Goal: Task Accomplishment & Management: Manage account settings

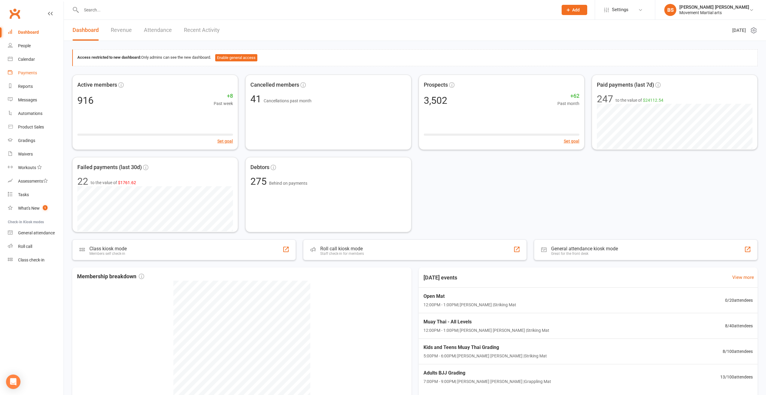
click at [42, 73] on link "Payments" at bounding box center [36, 73] width 56 height 14
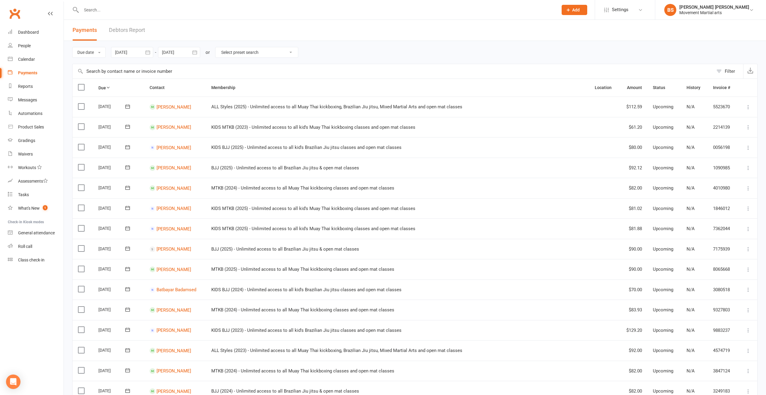
click at [150, 56] on button "button" at bounding box center [147, 52] width 11 height 11
click at [150, 104] on button "04" at bounding box center [148, 101] width 13 height 11
type input "[DATE]"
click at [191, 52] on button "button" at bounding box center [194, 52] width 11 height 11
click at [167, 69] on icon "button" at bounding box center [167, 66] width 4 height 5
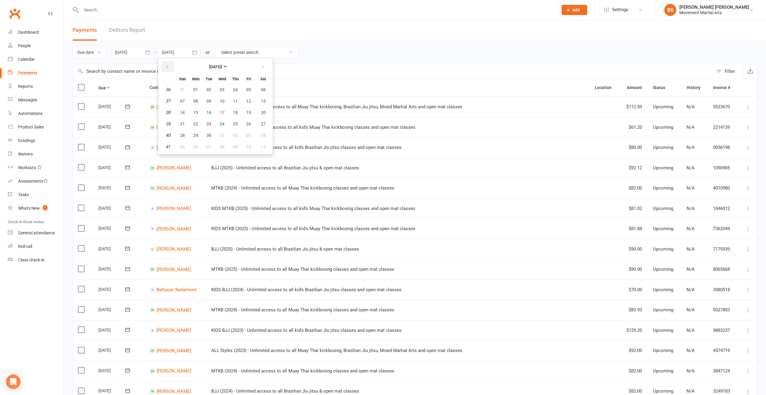
click at [167, 69] on icon "button" at bounding box center [167, 66] width 4 height 5
click at [181, 149] on button "31" at bounding box center [182, 146] width 13 height 11
type input "[DATE]"
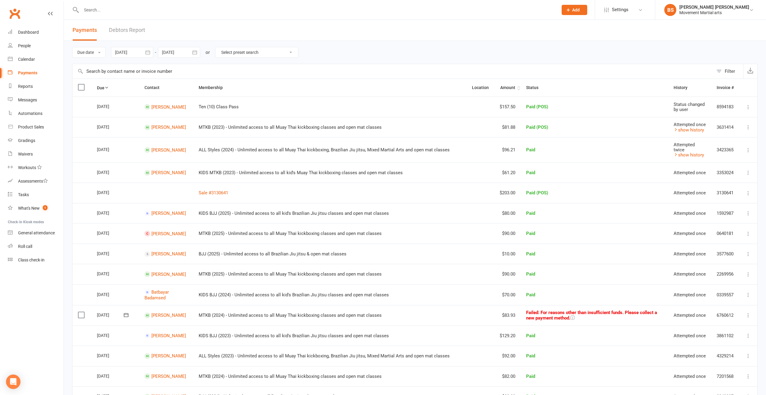
click at [498, 90] on th "Amount" at bounding box center [507, 88] width 26 height 18
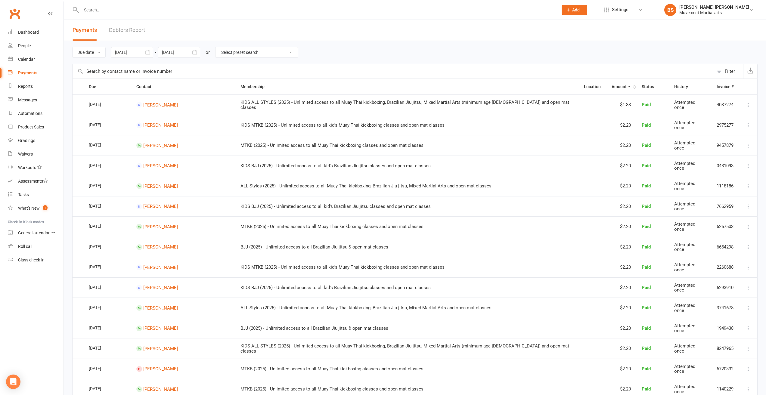
click at [626, 88] on icon at bounding box center [628, 86] width 4 height 4
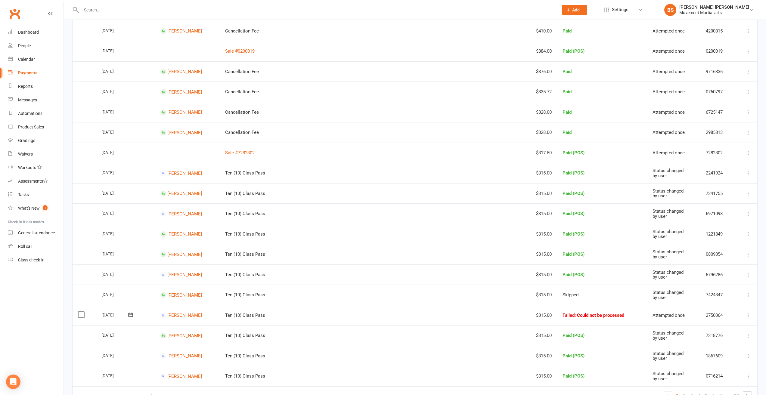
scroll to position [241, 0]
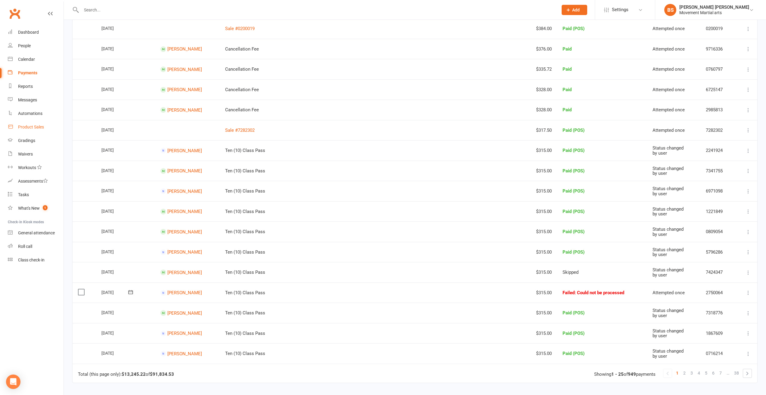
click at [42, 128] on div "Product Sales" at bounding box center [31, 127] width 26 height 5
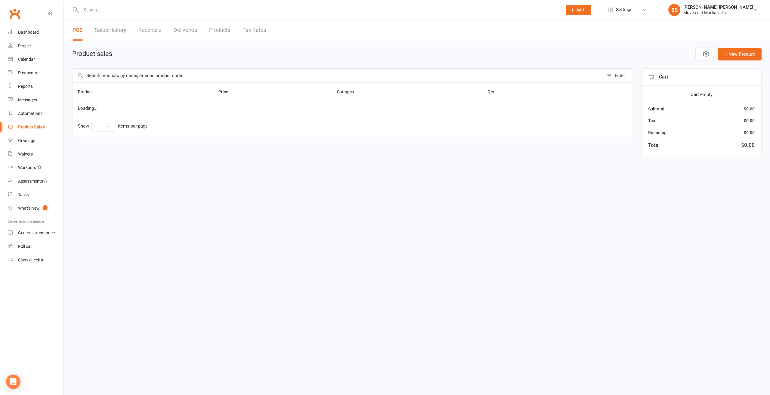
select select "100"
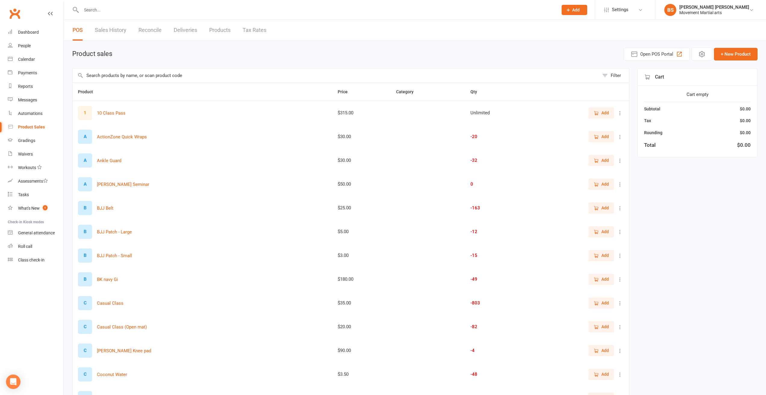
click at [122, 30] on link "Sales History" at bounding box center [111, 30] width 32 height 21
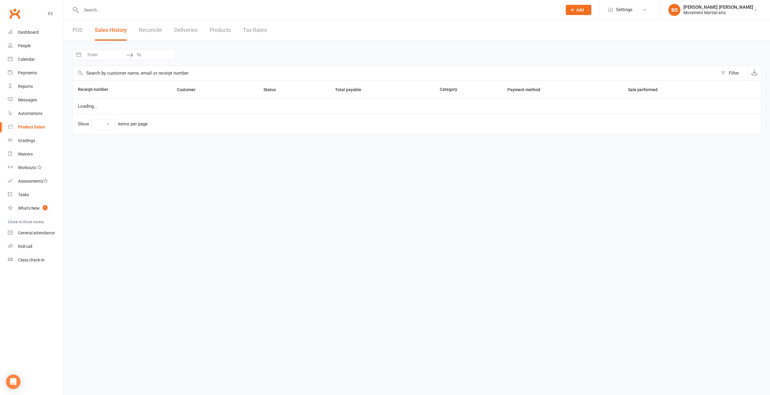
select select "100"
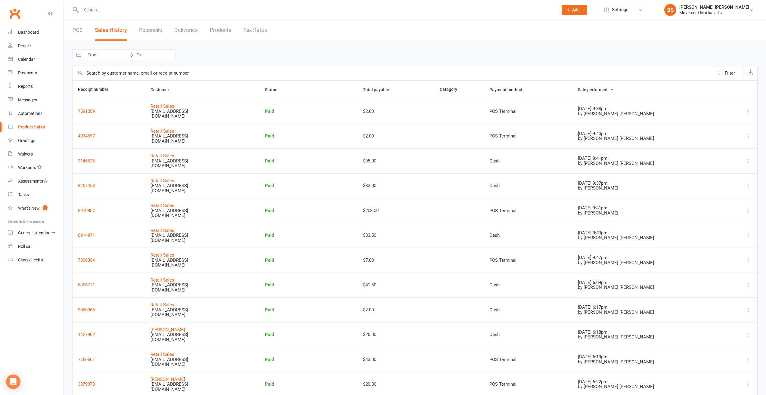
click at [106, 57] on input "From" at bounding box center [105, 55] width 42 height 10
select select "7"
select select "2025"
select select "8"
select select "2025"
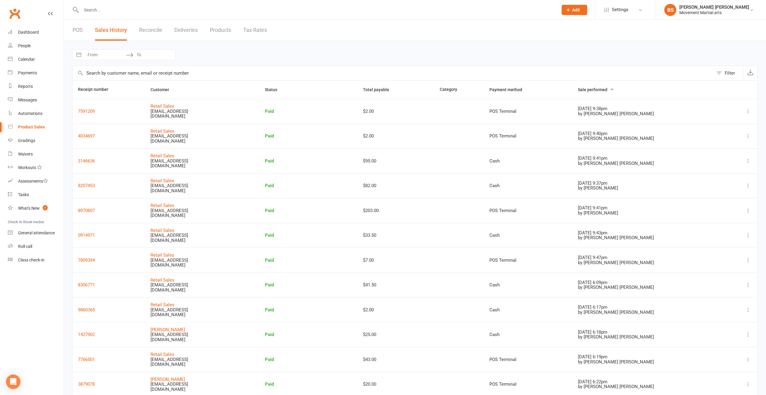
select select "9"
select select "2025"
select select "10"
select select "2025"
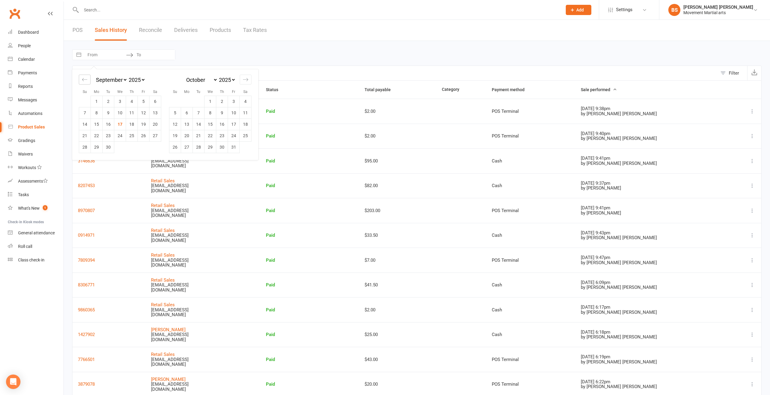
click at [86, 78] on icon "Move backward to switch to the previous month." at bounding box center [85, 80] width 6 height 6
select select "6"
select select "2025"
click at [93, 116] on td "4" at bounding box center [97, 112] width 12 height 11
type input "04 Aug 2025"
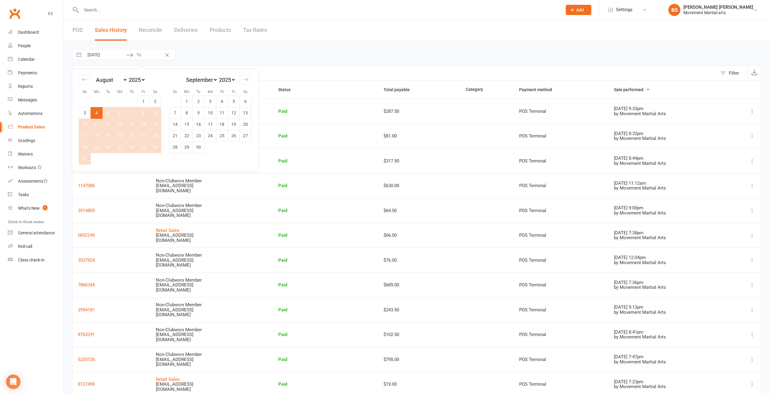
click at [84, 160] on td "31" at bounding box center [85, 158] width 12 height 11
type input "31 Aug 2025"
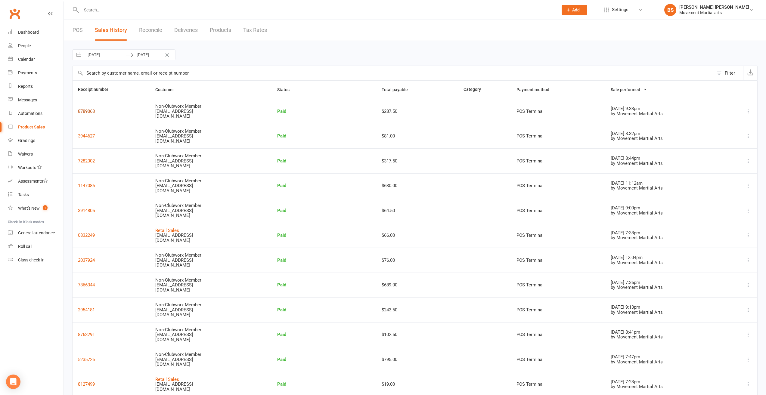
click at [88, 113] on button "8789068" at bounding box center [86, 111] width 17 height 7
click at [85, 136] on button "3944627" at bounding box center [86, 135] width 17 height 7
click at [84, 161] on button "7282302" at bounding box center [86, 160] width 17 height 7
click at [89, 209] on button "3914805" at bounding box center [86, 210] width 17 height 7
click at [92, 185] on button "1147086" at bounding box center [86, 185] width 17 height 7
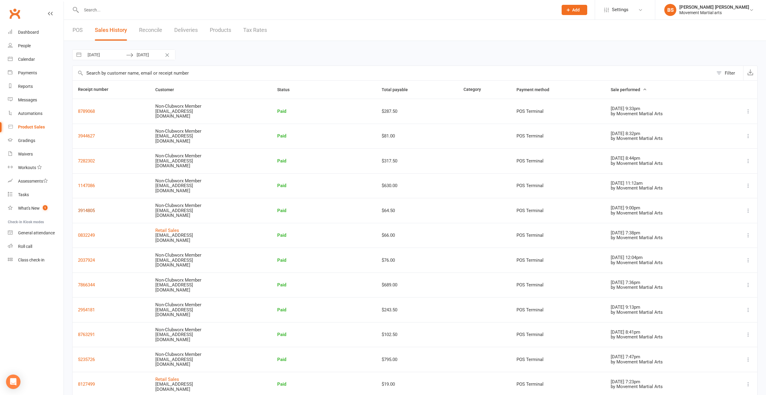
click at [90, 209] on button "3914805" at bounding box center [86, 210] width 17 height 7
click at [81, 239] on button "0832249" at bounding box center [86, 235] width 17 height 7
click at [87, 262] on button "2037924" at bounding box center [86, 260] width 17 height 7
click at [83, 286] on button "7866344" at bounding box center [86, 284] width 17 height 7
click at [85, 310] on button "2954181" at bounding box center [86, 309] width 17 height 7
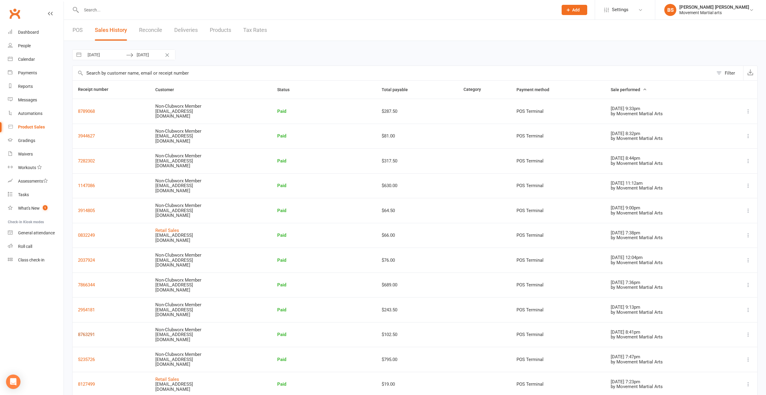
click at [85, 333] on button "8763291" at bounding box center [86, 334] width 17 height 7
click at [87, 360] on button "5235726" at bounding box center [86, 359] width 17 height 7
click at [85, 382] on button "8127499" at bounding box center [86, 384] width 17 height 7
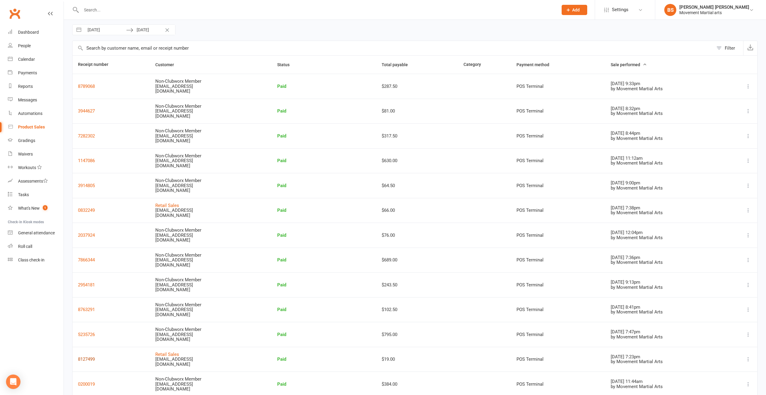
scroll to position [30, 0]
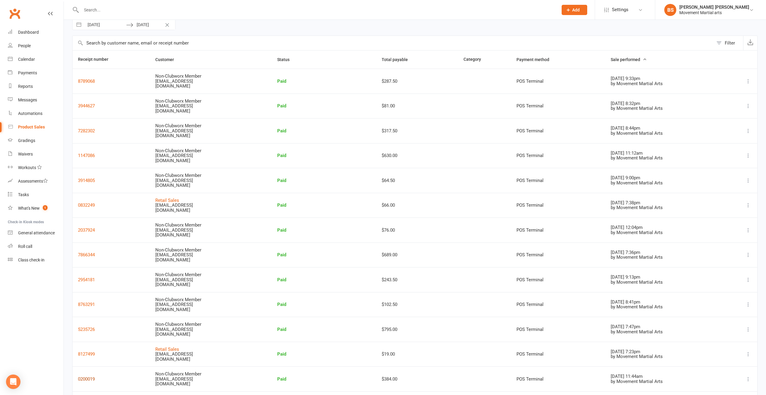
click at [84, 380] on button "0200019" at bounding box center [86, 378] width 17 height 7
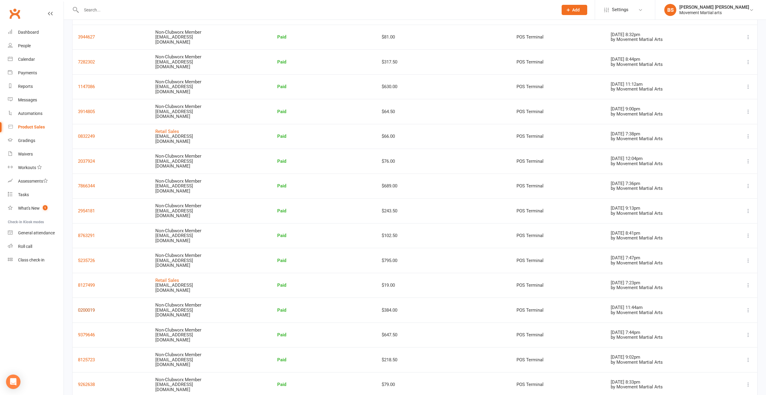
scroll to position [120, 0]
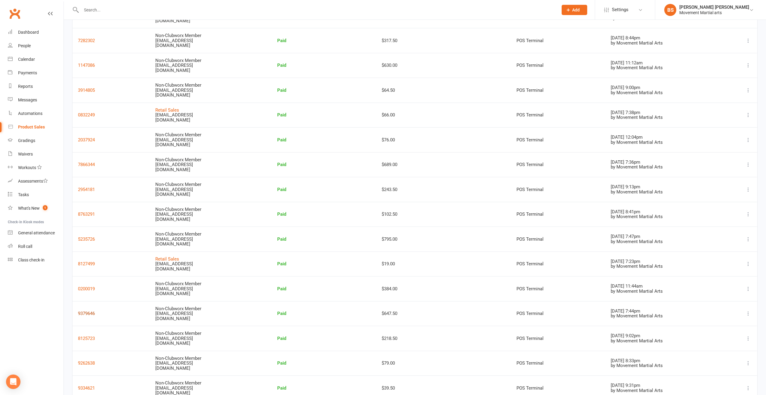
click at [93, 313] on button "9379646" at bounding box center [86, 313] width 17 height 7
click at [88, 338] on button "8125723" at bounding box center [86, 338] width 17 height 7
click at [90, 336] on button "8125723" at bounding box center [86, 338] width 17 height 7
click at [85, 364] on button "9262638" at bounding box center [86, 363] width 17 height 7
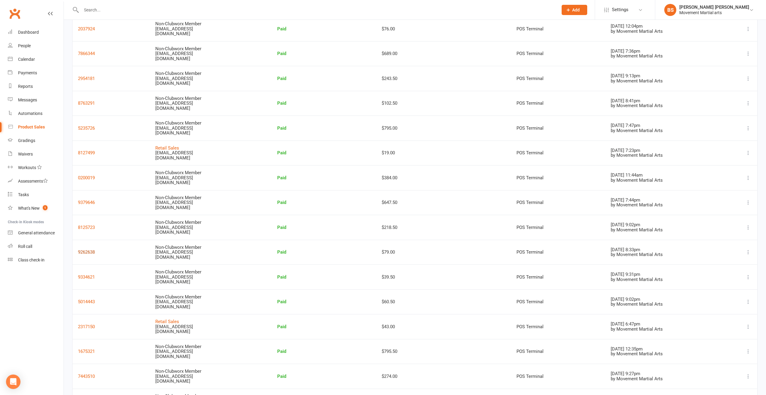
scroll to position [241, 0]
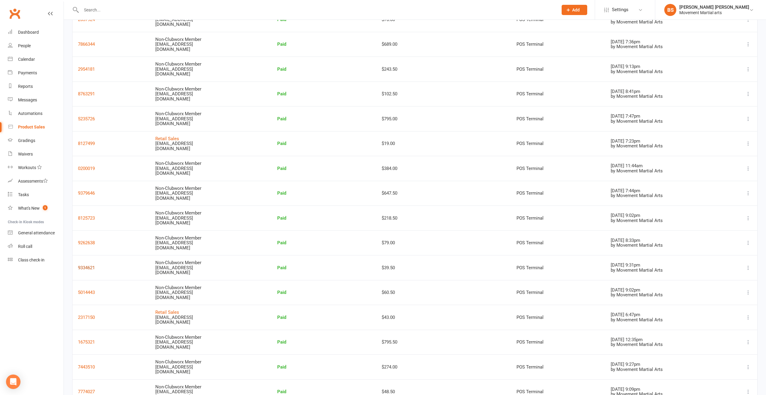
click at [85, 268] on button "9334621" at bounding box center [86, 267] width 17 height 7
click at [94, 291] on button "5014443" at bounding box center [86, 292] width 17 height 7
click at [80, 266] on button "9334621" at bounding box center [86, 267] width 17 height 7
click at [94, 317] on button "2317150" at bounding box center [86, 317] width 17 height 7
click at [81, 341] on button "1675321" at bounding box center [86, 341] width 17 height 7
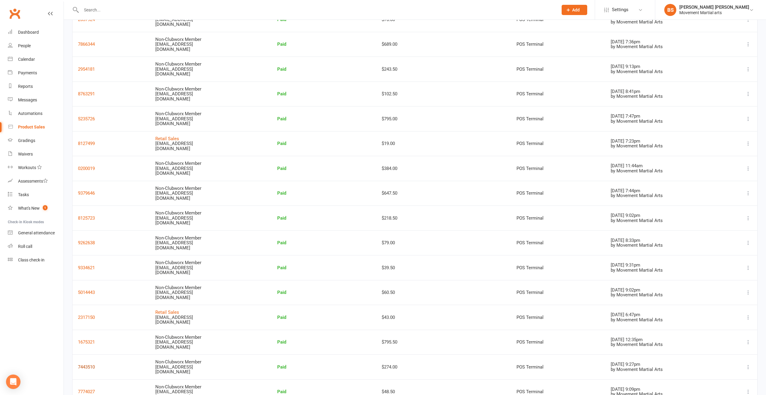
click at [90, 368] on button "7443510" at bounding box center [86, 366] width 17 height 7
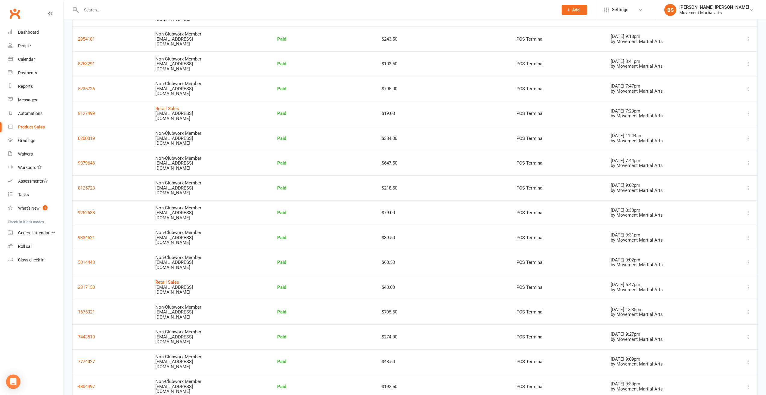
click at [86, 361] on button "7774027" at bounding box center [86, 361] width 17 height 7
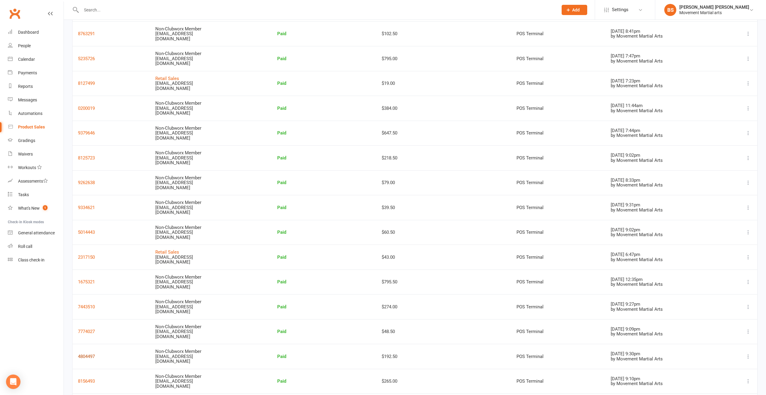
click at [88, 354] on button "4804497" at bounding box center [86, 356] width 17 height 7
click at [91, 381] on button "8156493" at bounding box center [86, 381] width 17 height 7
click at [88, 383] on button "8156493" at bounding box center [86, 381] width 17 height 7
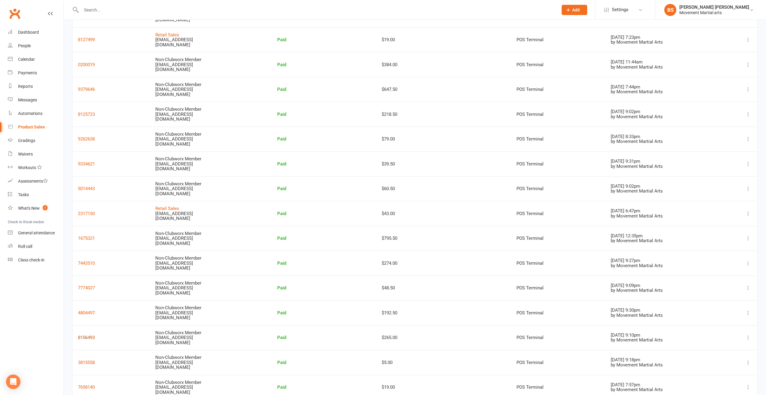
scroll to position [361, 0]
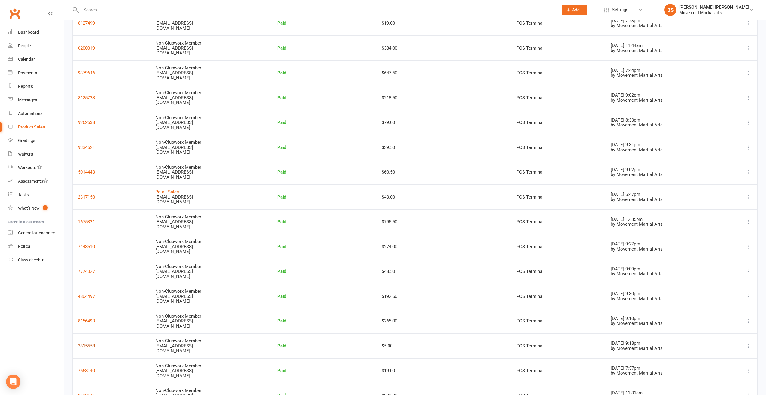
click at [79, 346] on button "3815558" at bounding box center [86, 345] width 17 height 7
click at [90, 370] on button "7658140" at bounding box center [86, 370] width 17 height 7
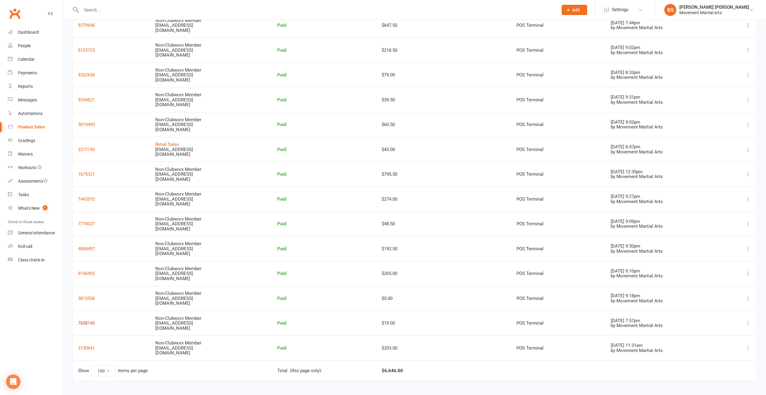
scroll to position [412, 0]
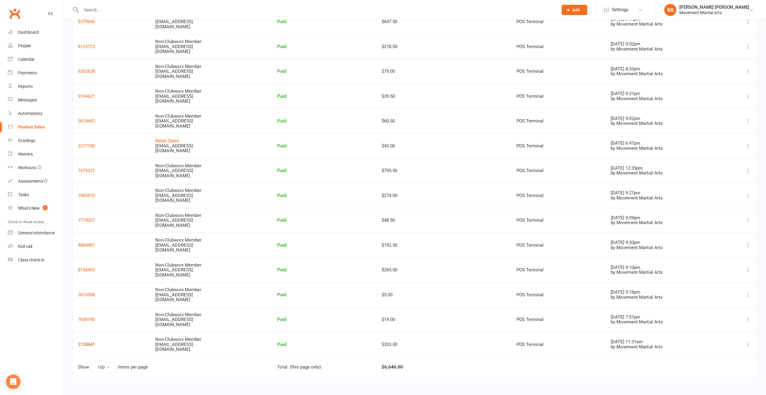
click at [87, 344] on button "3130641" at bounding box center [86, 344] width 17 height 7
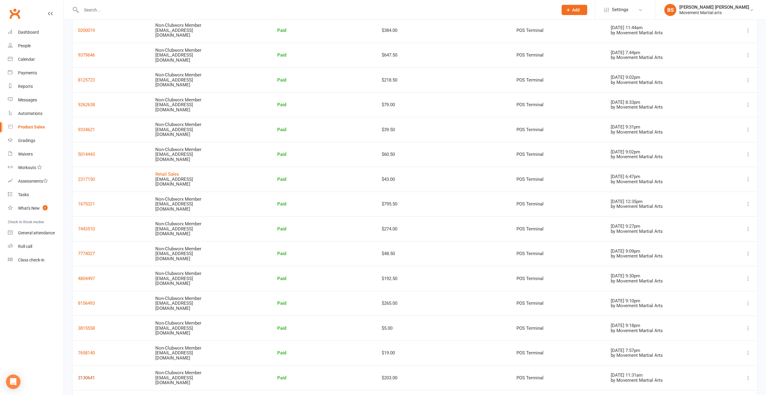
scroll to position [232, 0]
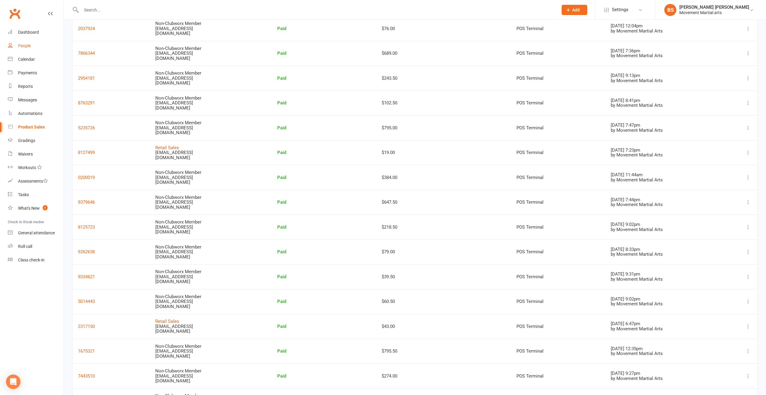
click at [35, 46] on link "People" at bounding box center [36, 46] width 56 height 14
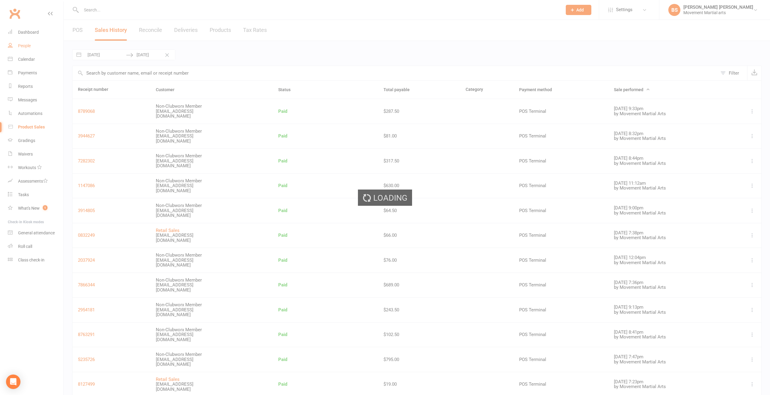
select select "50"
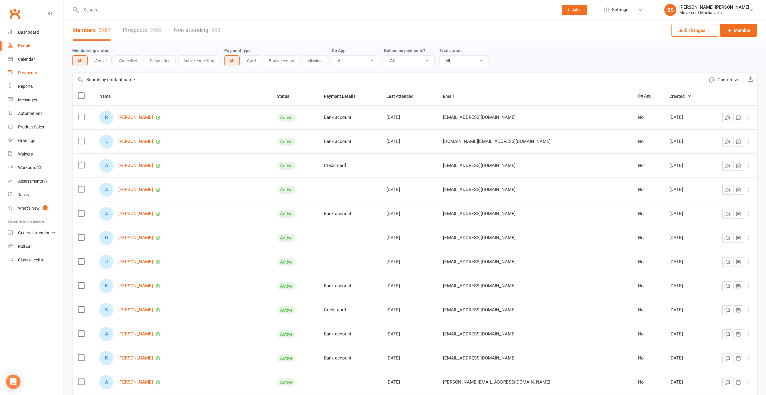
click at [39, 79] on link "Payments" at bounding box center [36, 73] width 56 height 14
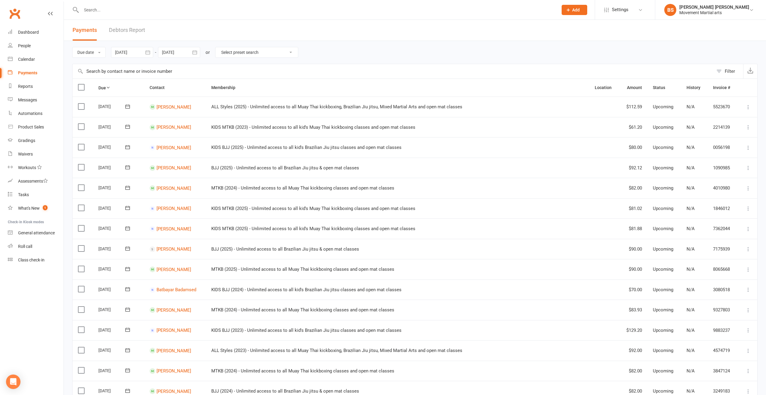
click at [148, 53] on icon "button" at bounding box center [148, 52] width 6 height 6
click at [140, 101] on button "03" at bounding box center [135, 101] width 13 height 11
type input "03 Aug 2025"
click at [178, 54] on div at bounding box center [179, 52] width 42 height 11
click at [168, 66] on icon "button" at bounding box center [167, 66] width 4 height 5
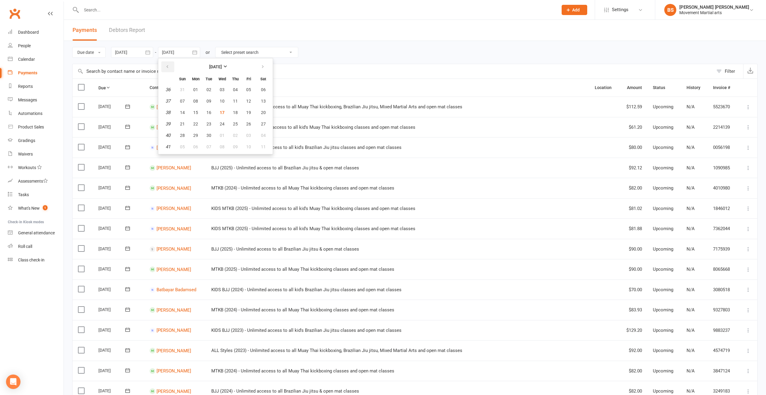
click at [168, 66] on icon "button" at bounding box center [167, 66] width 4 height 5
click at [184, 144] on span "31" at bounding box center [182, 146] width 5 height 5
type input "31 Aug 2025"
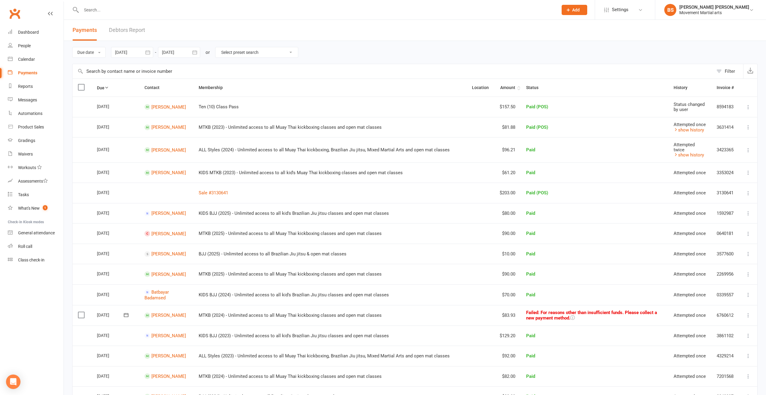
click at [499, 88] on th "Amount" at bounding box center [507, 88] width 26 height 18
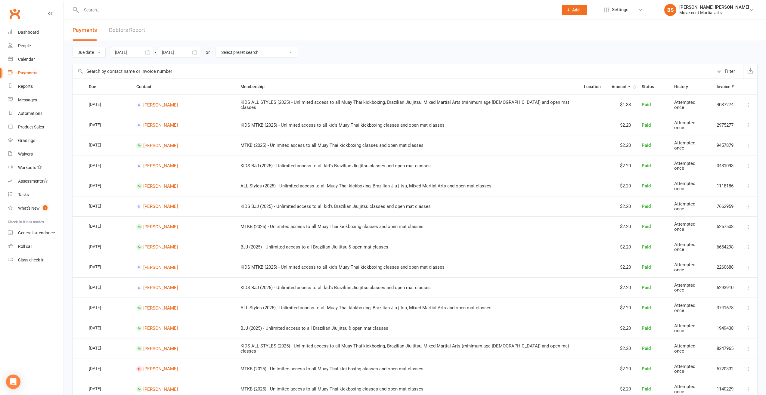
click at [607, 87] on th "Amount" at bounding box center [621, 87] width 30 height 16
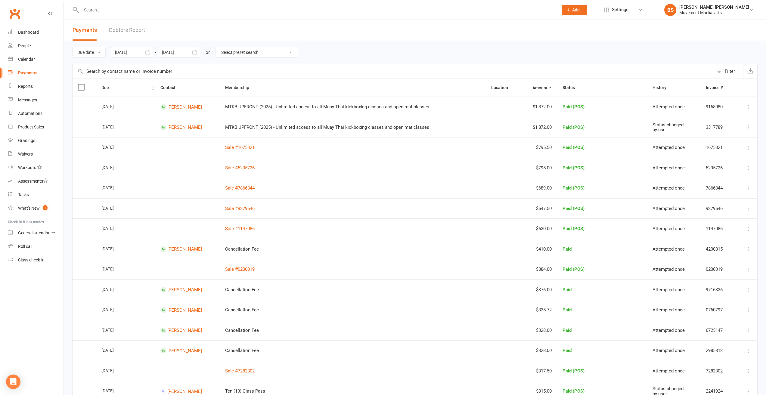
click at [107, 88] on th "Due" at bounding box center [125, 88] width 59 height 18
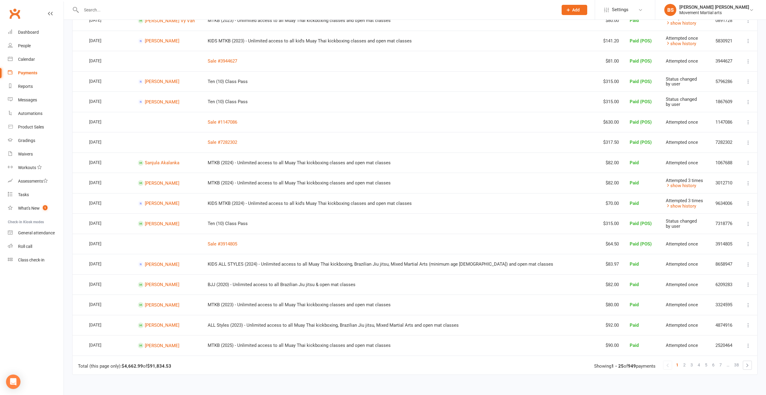
scroll to position [271, 0]
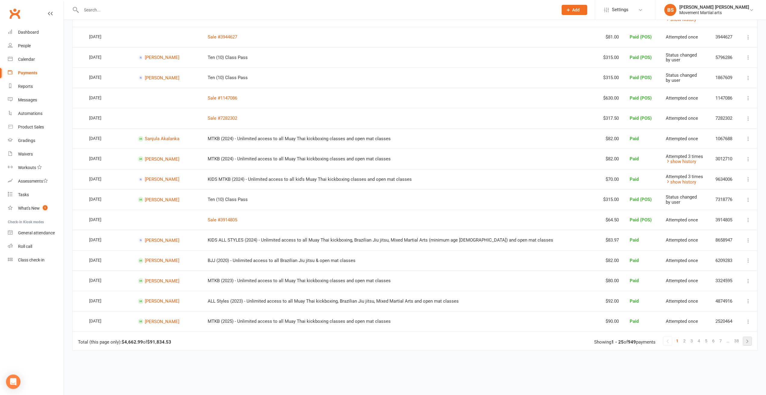
click at [745, 338] on link at bounding box center [747, 341] width 8 height 8
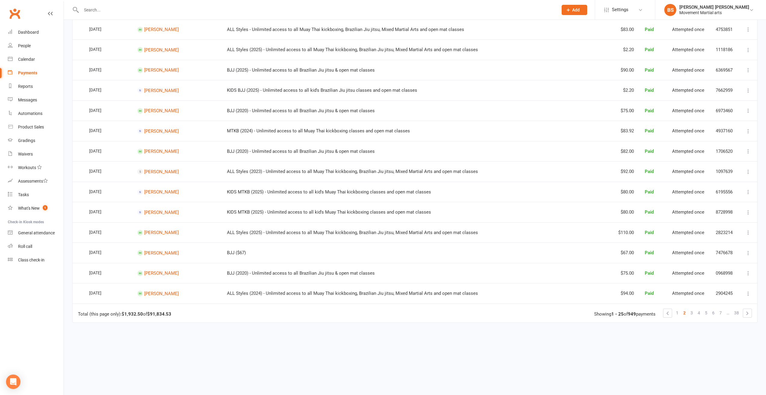
scroll to position [313, 0]
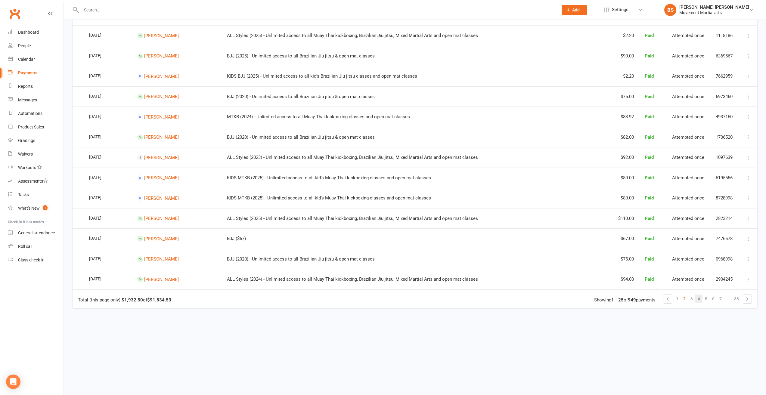
click at [700, 298] on link "4" at bounding box center [698, 299] width 7 height 8
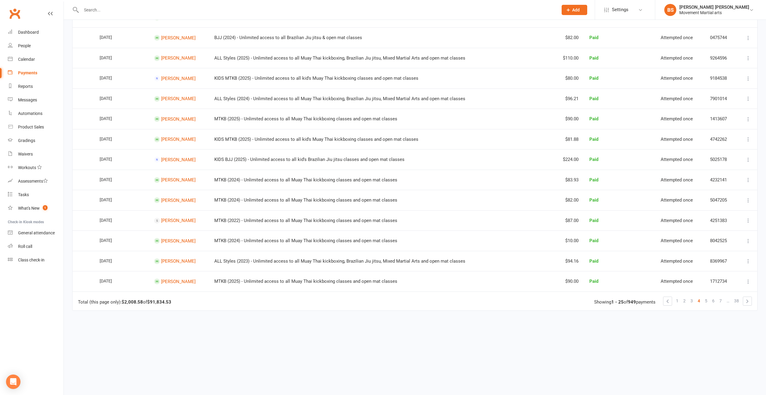
scroll to position [0, 0]
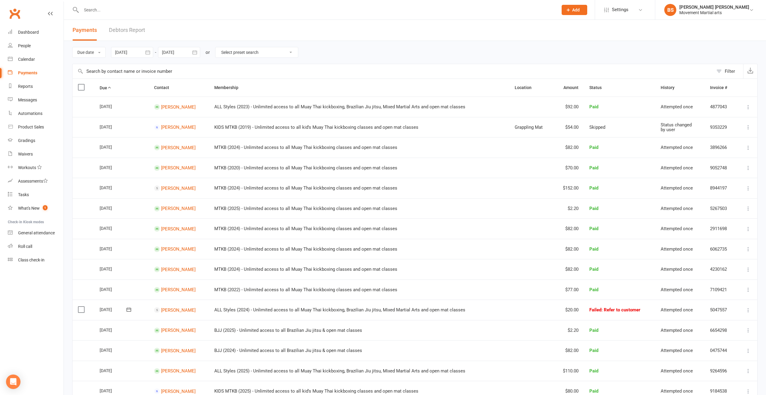
click at [140, 51] on div at bounding box center [132, 52] width 42 height 11
click at [342, 68] on input "text" at bounding box center [393, 71] width 641 height 14
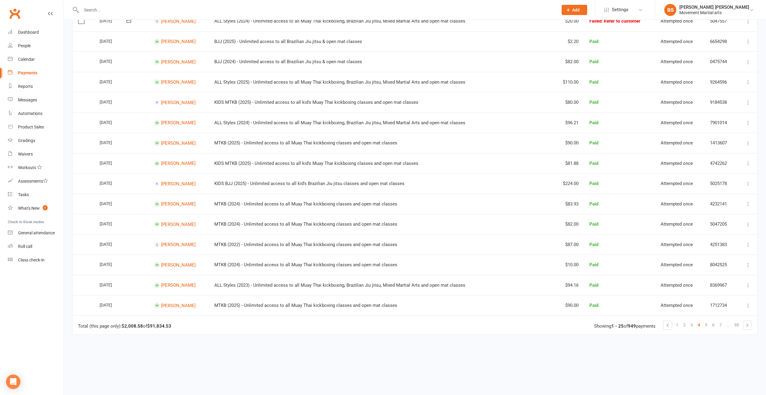
scroll to position [315, 0]
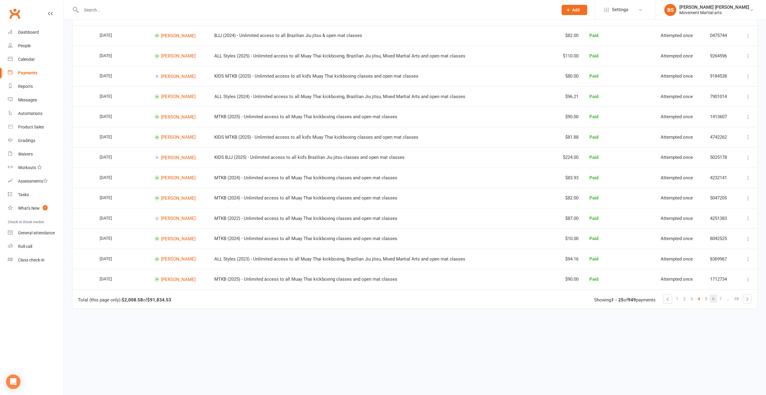
click at [715, 300] on link "6" at bounding box center [712, 299] width 7 height 8
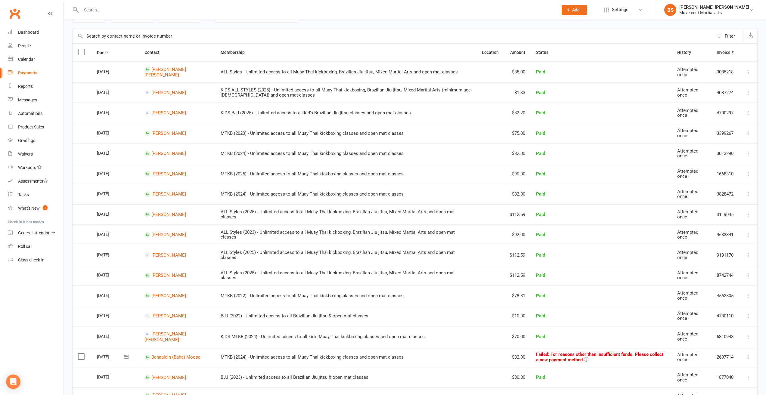
scroll to position [316, 0]
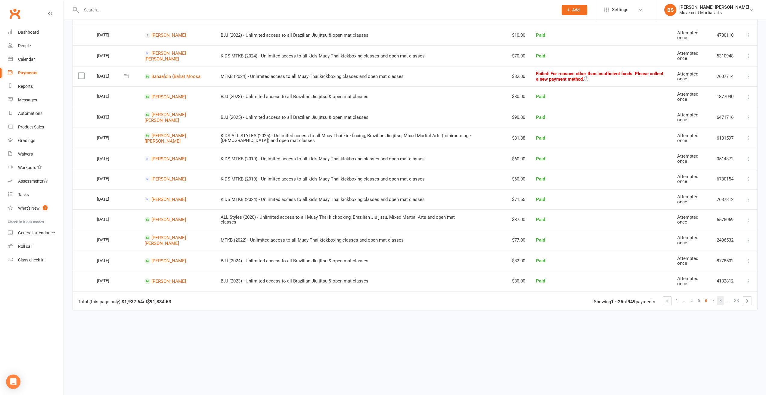
click at [721, 299] on span "8" at bounding box center [720, 300] width 2 height 8
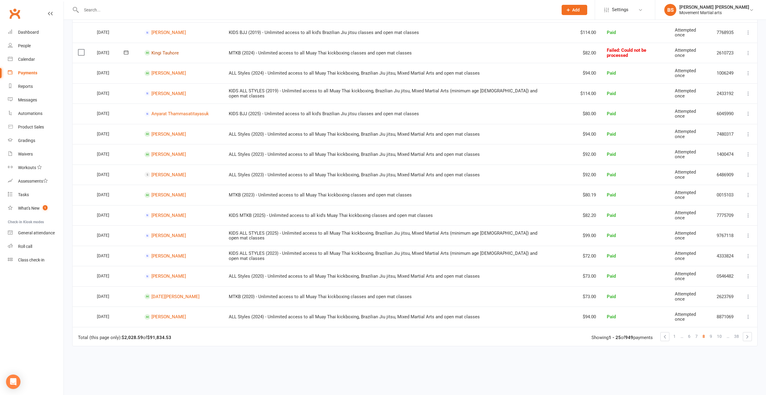
scroll to position [315, 0]
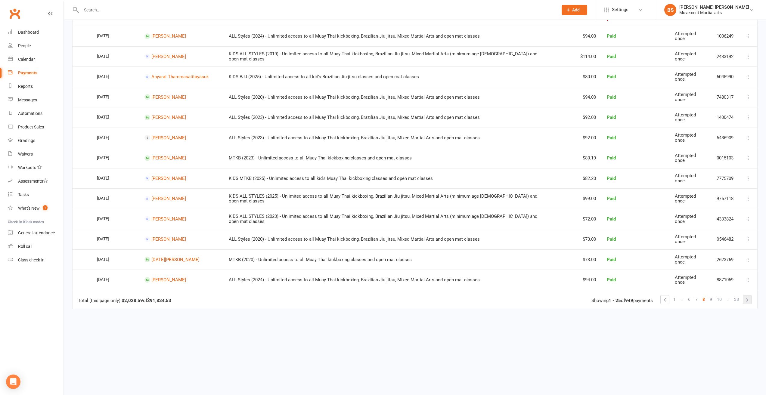
click at [745, 301] on link at bounding box center [747, 299] width 8 height 8
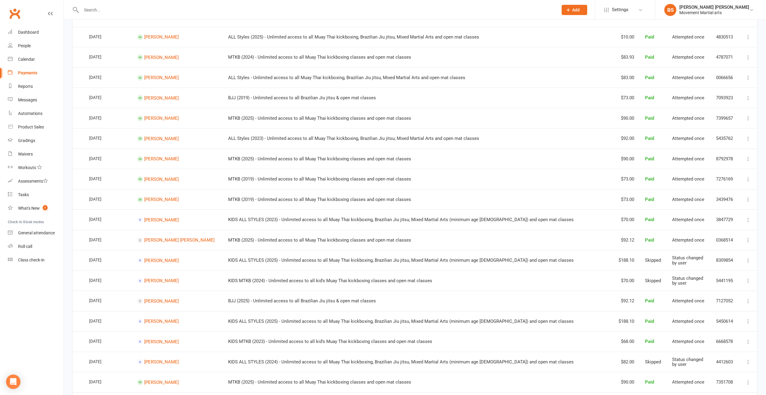
scroll to position [313, 0]
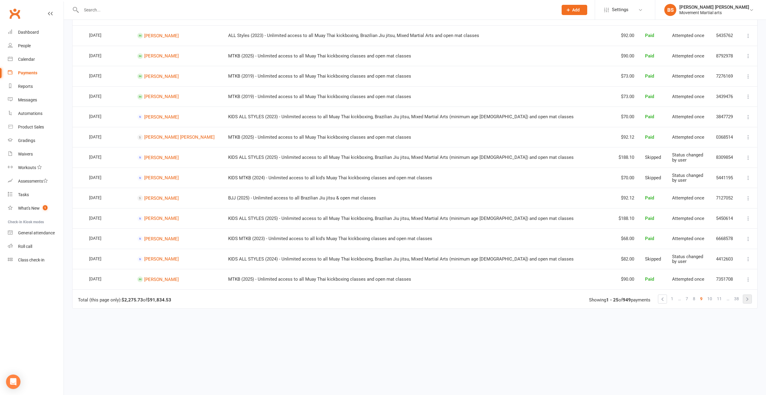
click at [745, 299] on link at bounding box center [747, 299] width 8 height 8
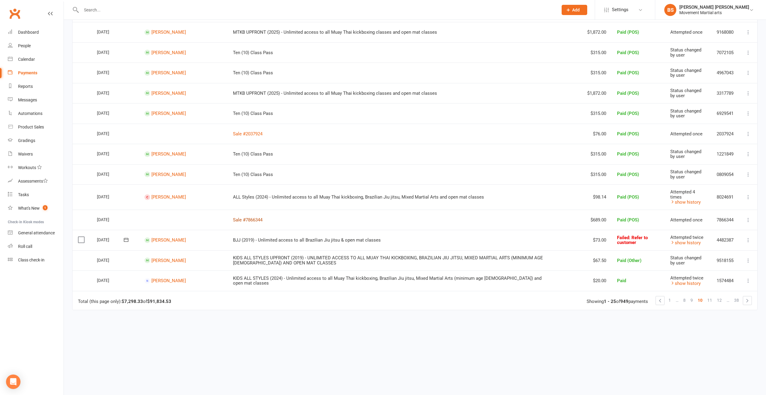
scroll to position [325, 0]
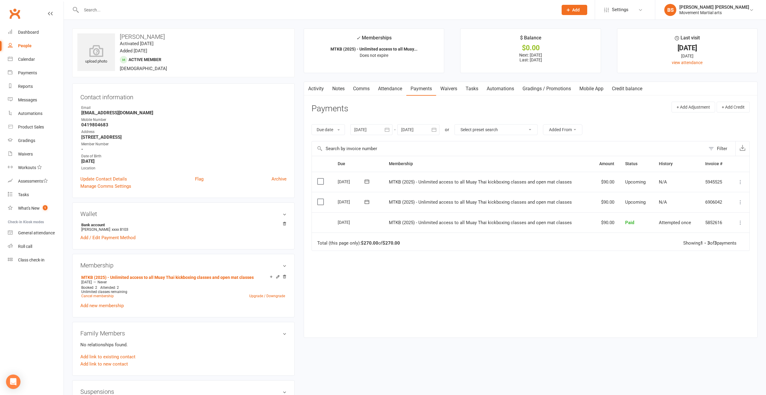
click at [378, 134] on div at bounding box center [371, 129] width 42 height 11
click at [356, 147] on button "button" at bounding box center [359, 144] width 13 height 11
click at [390, 180] on span "05" at bounding box center [387, 178] width 5 height 5
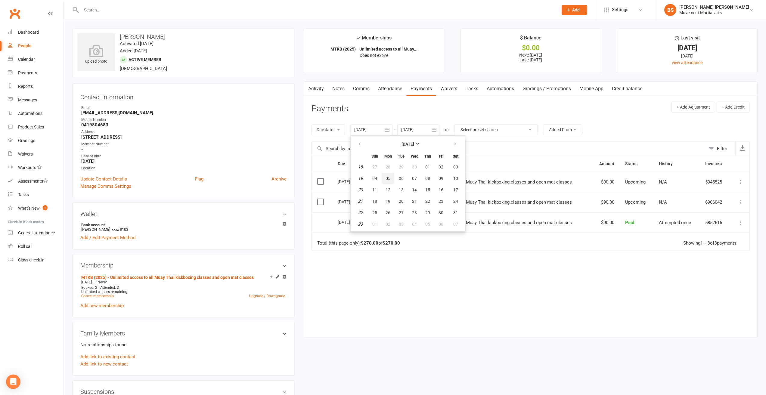
type input "05 May 2025"
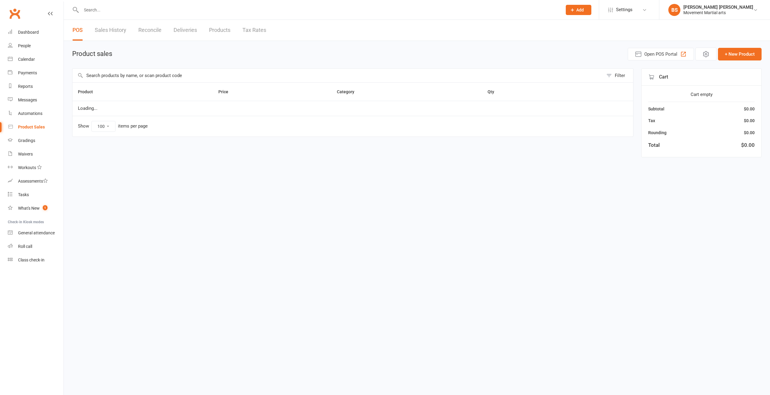
select select "100"
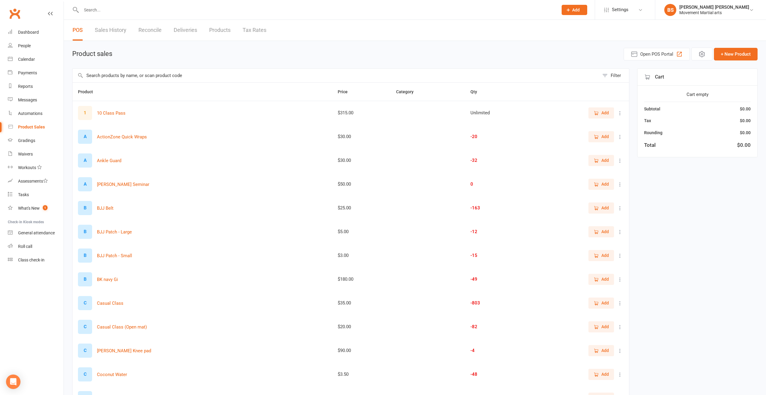
click at [116, 33] on link "Sales History" at bounding box center [111, 30] width 32 height 21
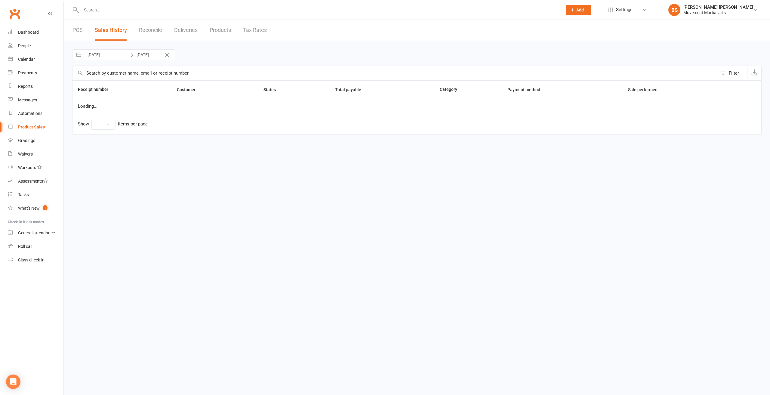
select select "100"
click at [116, 56] on div "Loading" at bounding box center [385, 197] width 770 height 395
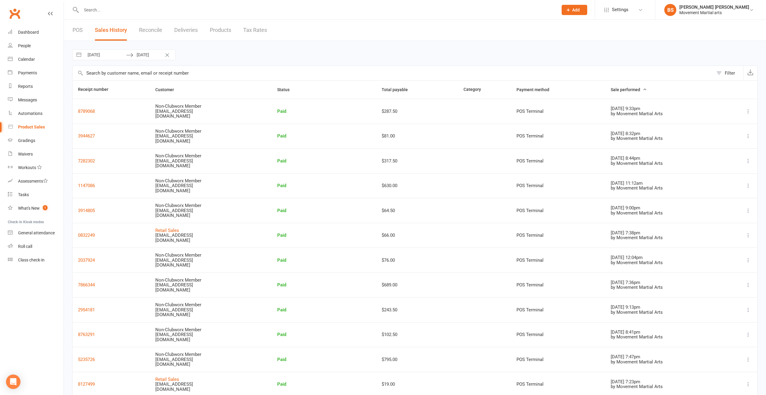
click at [111, 54] on input "[DATE]" at bounding box center [105, 55] width 42 height 10
select select "6"
select select "2025"
select select "7"
select select "2025"
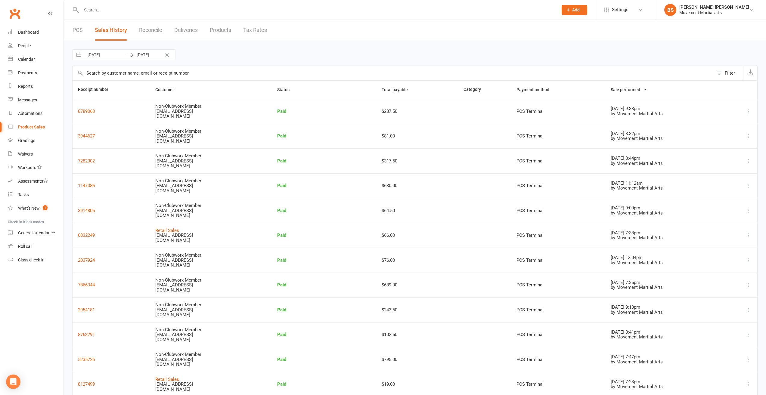
select select "8"
select select "2025"
select select "9"
select select "2025"
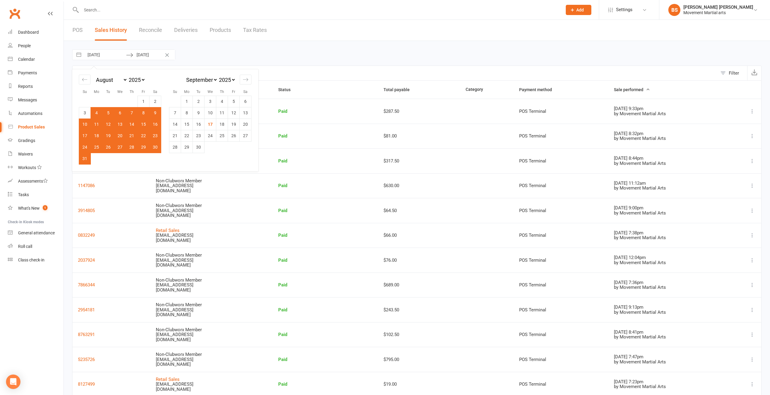
click at [265, 51] on div "04 Aug 2025 Navigate forward to interact with the calendar and select a date. P…" at bounding box center [417, 54] width 690 height 11
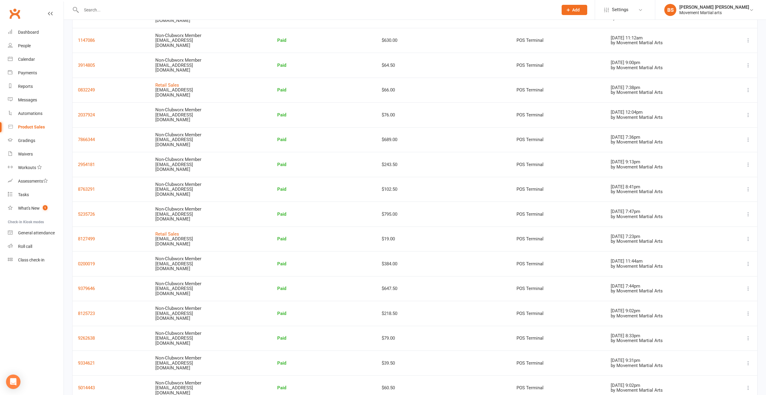
scroll to position [150, 0]
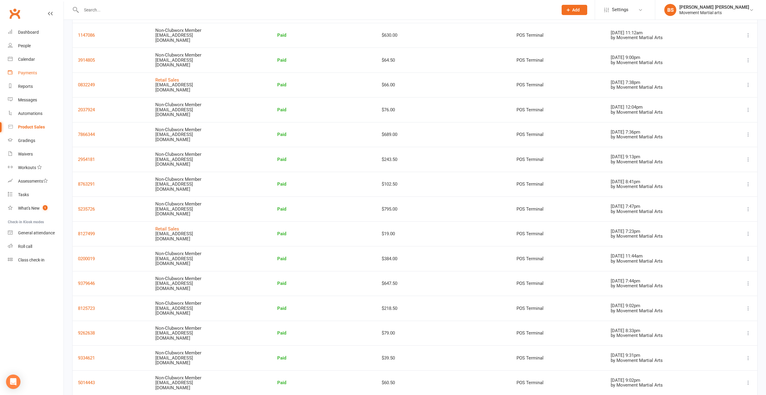
click at [37, 74] on link "Payments" at bounding box center [36, 73] width 56 height 14
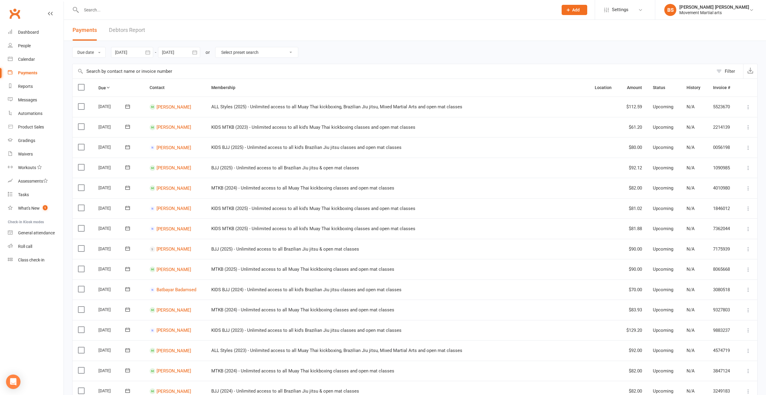
click at [136, 28] on link "Debtors Report" at bounding box center [127, 30] width 36 height 21
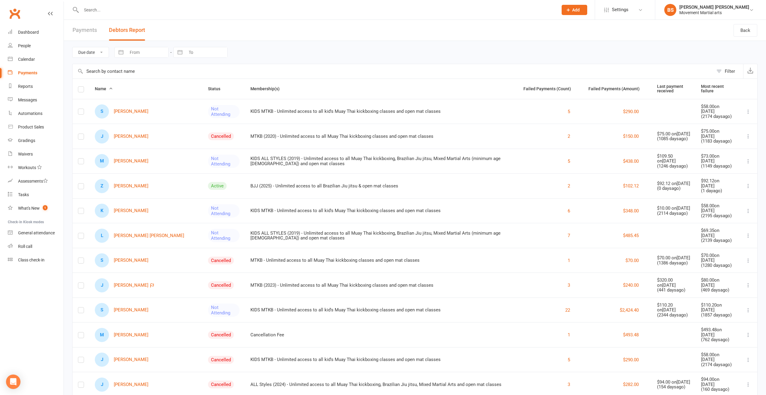
click at [710, 88] on th "Most recent failure" at bounding box center [717, 89] width 44 height 20
click at [100, 54] on select "Due date Date failed" at bounding box center [91, 52] width 36 height 10
click at [713, 86] on th "Most recent failure" at bounding box center [717, 89] width 44 height 20
click at [711, 88] on th "Most recent failure" at bounding box center [717, 89] width 44 height 20
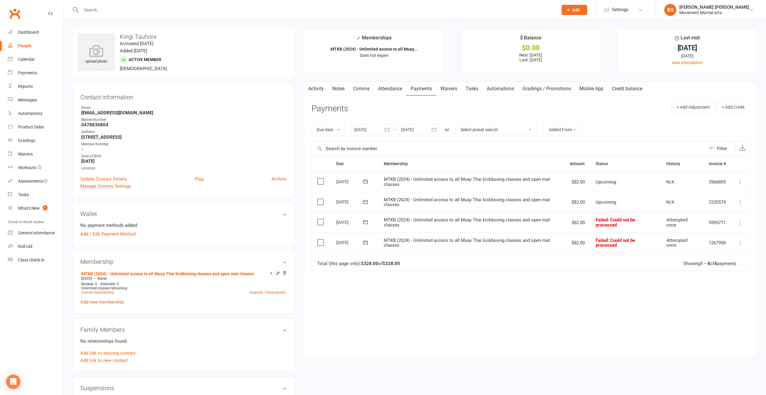
click at [378, 129] on div at bounding box center [371, 129] width 42 height 11
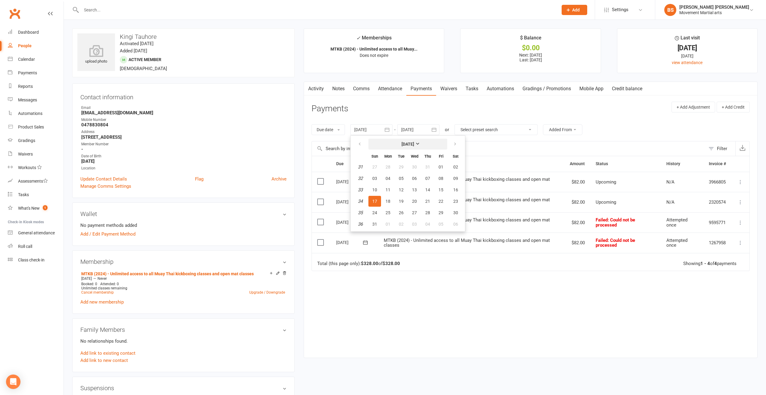
click at [378, 144] on button "[DATE]" at bounding box center [407, 144] width 79 height 11
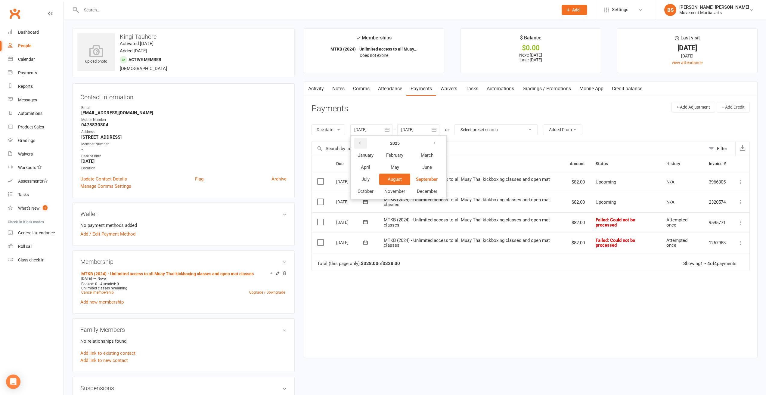
click at [360, 144] on icon "button" at bounding box center [360, 143] width 4 height 5
click at [375, 164] on button "April" at bounding box center [365, 167] width 26 height 11
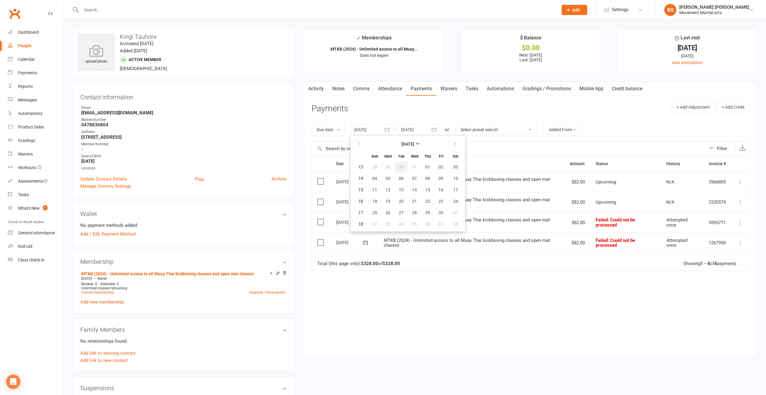
click at [400, 171] on button "30" at bounding box center [401, 167] width 13 height 11
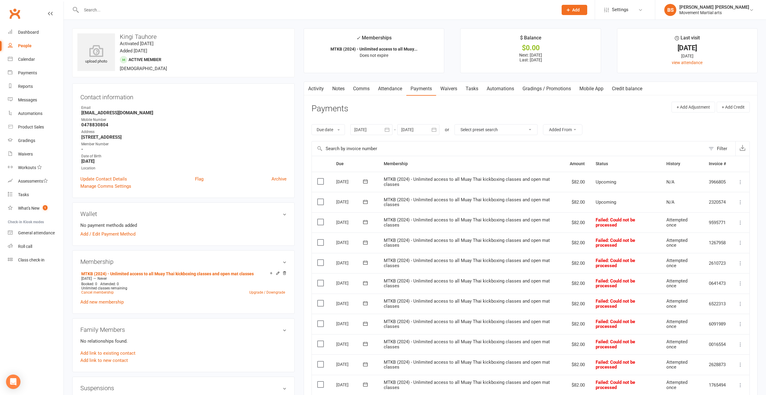
click at [363, 131] on div at bounding box center [371, 129] width 42 height 11
click at [360, 144] on icon "button" at bounding box center [359, 144] width 4 height 5
click at [361, 144] on icon "button" at bounding box center [359, 144] width 4 height 5
click at [361, 143] on icon "button" at bounding box center [359, 144] width 4 height 5
click at [425, 166] on button "03" at bounding box center [427, 167] width 13 height 11
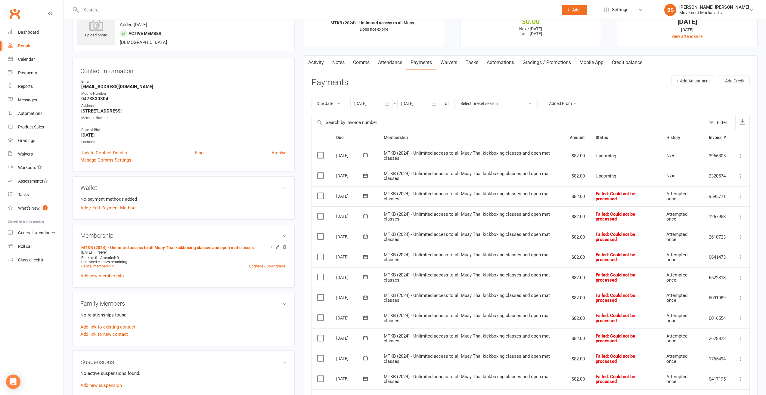
scroll to position [25, 0]
click at [376, 110] on div at bounding box center [371, 104] width 42 height 11
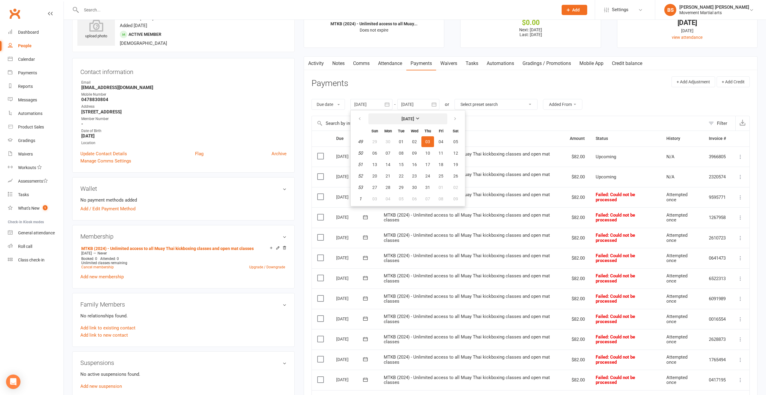
click at [386, 121] on button "December 2020" at bounding box center [407, 118] width 79 height 11
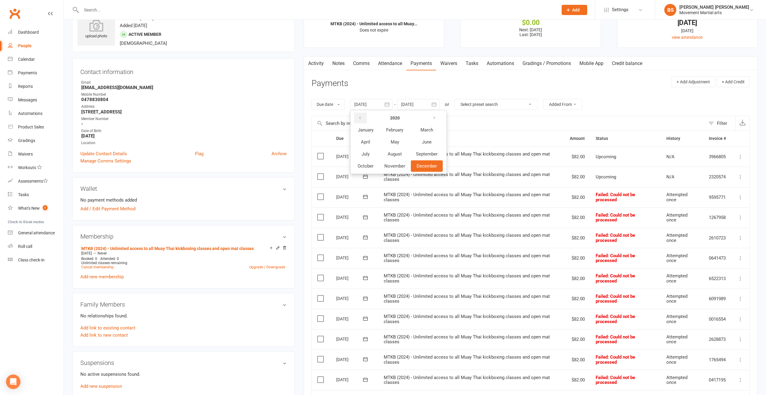
click at [361, 119] on icon "button" at bounding box center [360, 118] width 4 height 5
click at [375, 146] on button "April" at bounding box center [365, 141] width 26 height 11
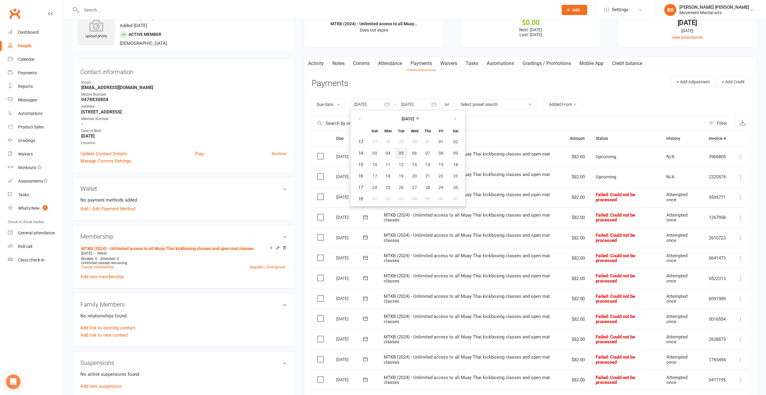
click at [403, 153] on span "05" at bounding box center [401, 153] width 5 height 5
type input "05 Apr 2016"
click at [423, 106] on div at bounding box center [418, 104] width 42 height 11
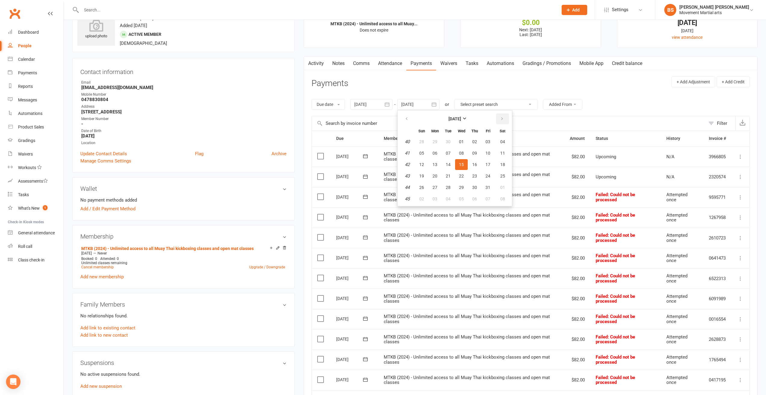
click at [505, 122] on button "button" at bounding box center [502, 118] width 13 height 11
click at [490, 162] on span "16" at bounding box center [487, 164] width 5 height 5
type input "16 Jan 2026"
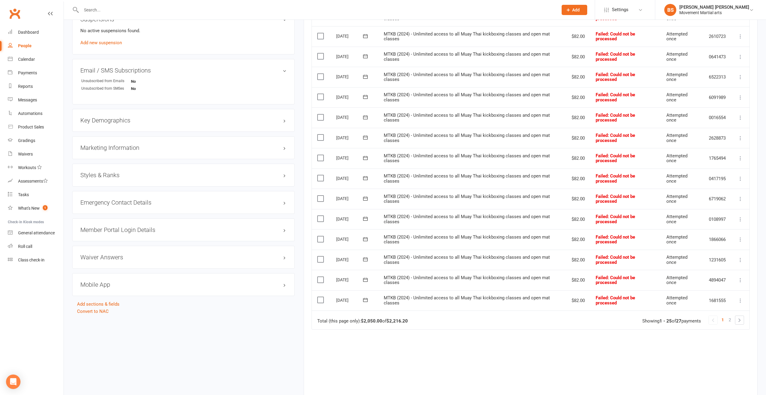
scroll to position [386, 0]
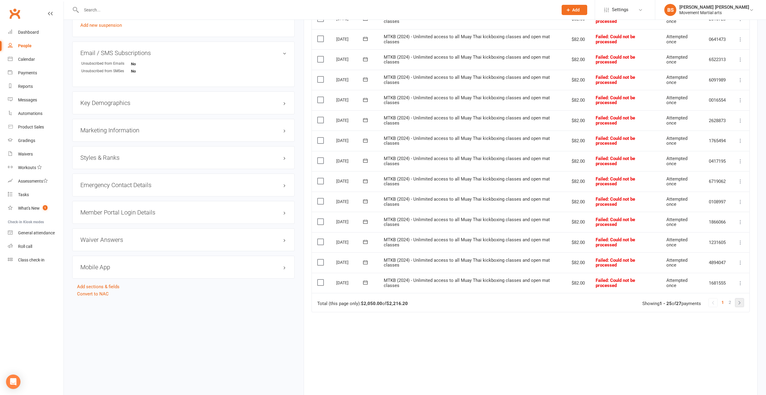
click at [741, 301] on link at bounding box center [739, 302] width 8 height 8
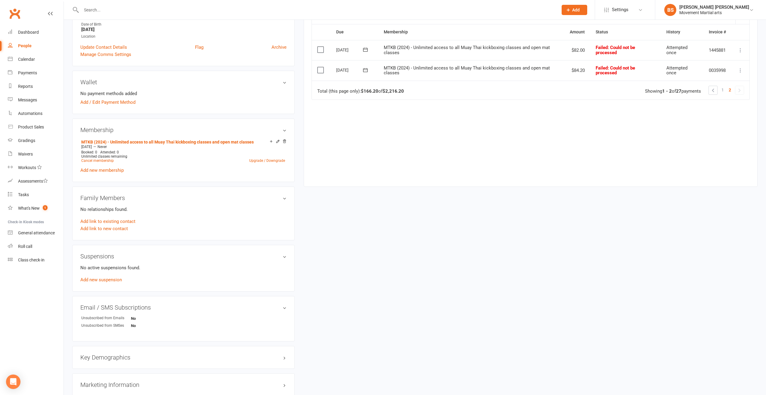
scroll to position [0, 0]
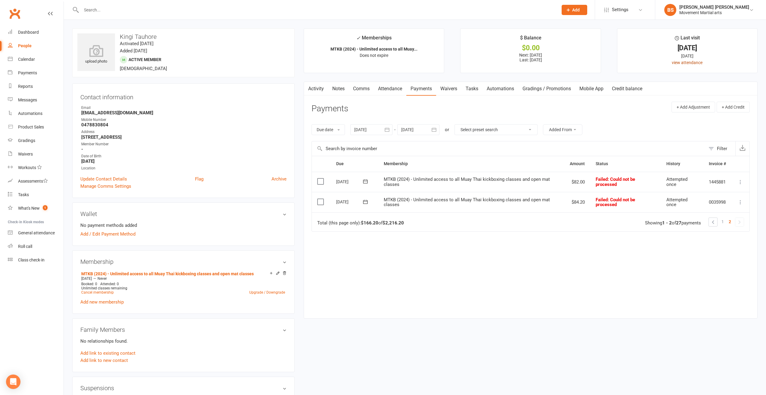
click at [680, 62] on link "view attendance" at bounding box center [686, 62] width 31 height 5
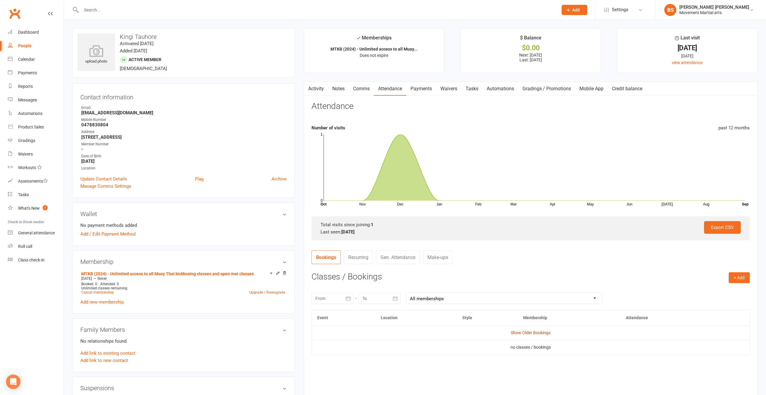
click at [520, 335] on link "Show Older Bookings" at bounding box center [531, 332] width 40 height 5
drag, startPoint x: 160, startPoint y: 33, endPoint x: 119, endPoint y: 35, distance: 41.3
click at [119, 35] on h3 "Kingi Tauhore" at bounding box center [183, 36] width 212 height 7
copy h3 "Kingi Tauhore"
click at [216, 113] on strong "Kingi.tauhore420@gmail.com" at bounding box center [183, 112] width 205 height 5
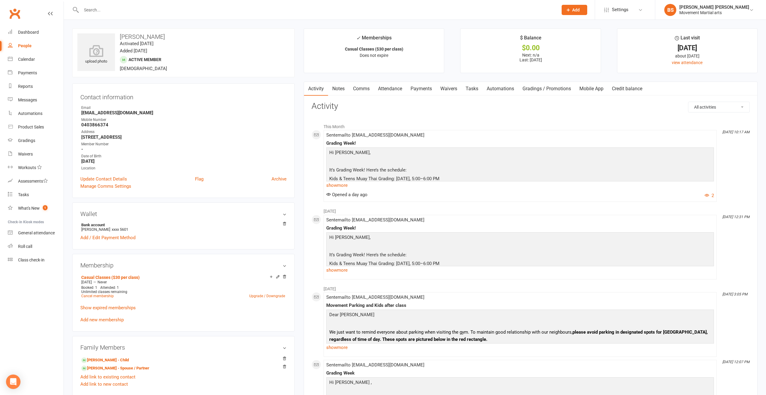
click at [422, 91] on link "Payments" at bounding box center [421, 89] width 30 height 14
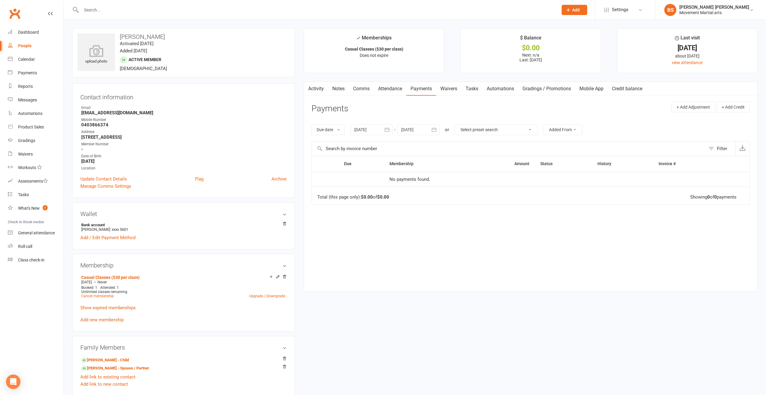
click at [376, 132] on div at bounding box center [371, 129] width 42 height 11
click at [380, 145] on button "[DATE]" at bounding box center [407, 144] width 79 height 11
click at [359, 142] on icon "button" at bounding box center [360, 143] width 4 height 5
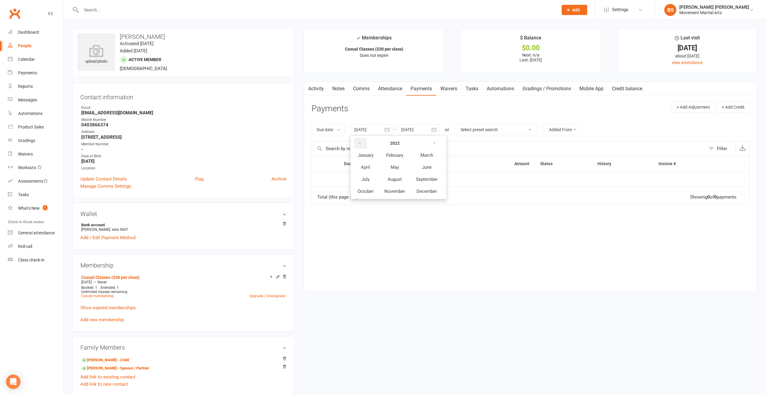
click at [359, 142] on icon "button" at bounding box center [360, 143] width 4 height 5
click at [367, 162] on button "April" at bounding box center [365, 167] width 26 height 11
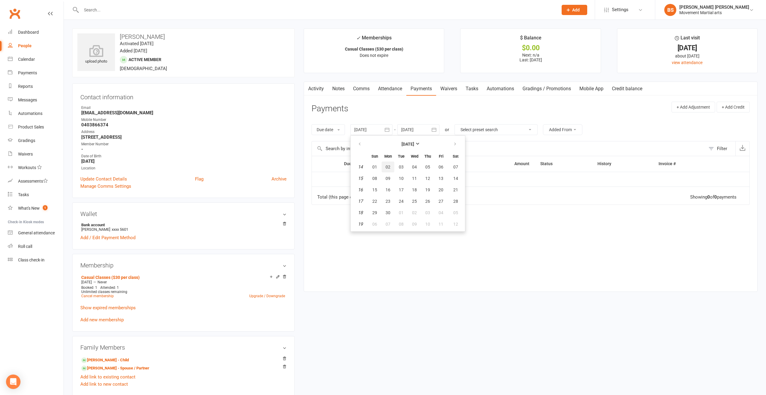
click at [386, 165] on button "02" at bounding box center [387, 167] width 13 height 11
type input "[DATE]"
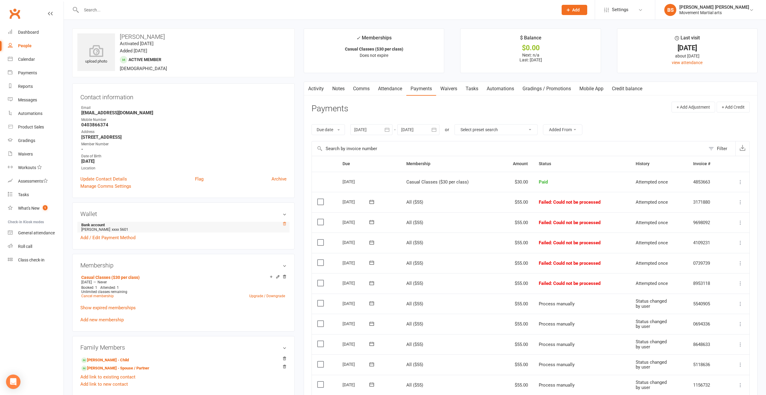
click at [284, 224] on icon at bounding box center [284, 224] width 4 height 4
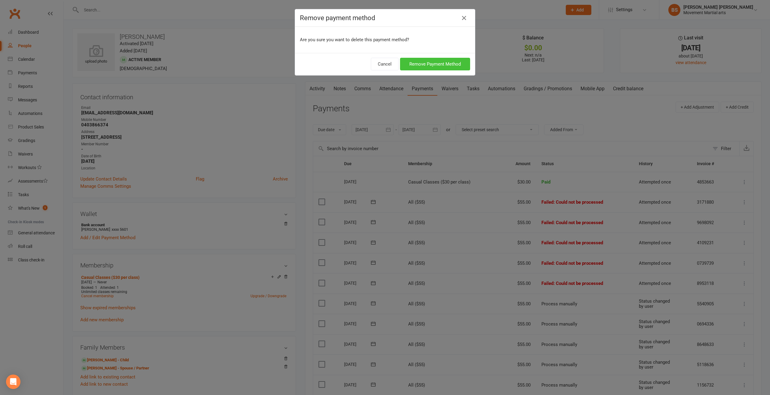
click at [415, 63] on button "Remove Payment Method" at bounding box center [435, 64] width 70 height 13
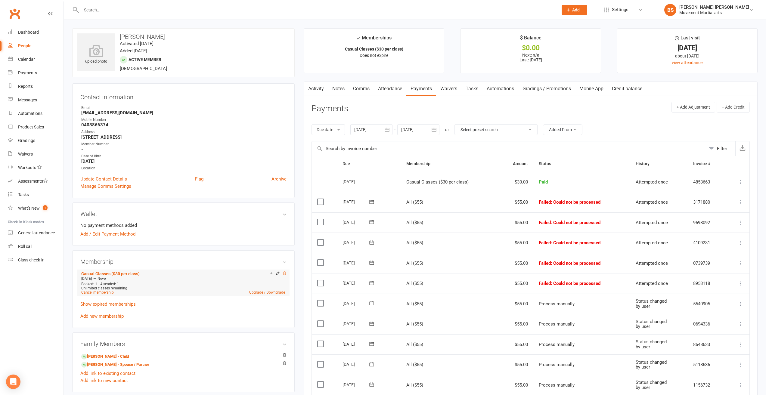
click at [286, 272] on icon at bounding box center [284, 273] width 4 height 4
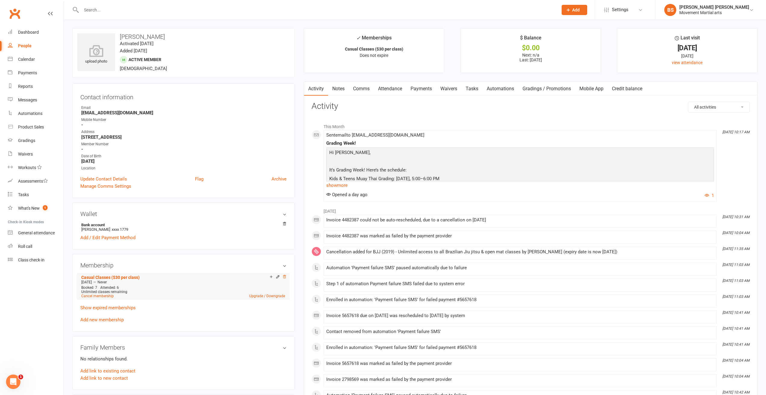
click at [285, 276] on icon at bounding box center [284, 277] width 4 height 4
click at [108, 298] on li "Casual Classes ($30 per class) [DATE] — Never Booked: 7 Attended: 6 Unlimited c…" at bounding box center [183, 286] width 207 height 26
click at [108, 296] on link "Cancel membership" at bounding box center [97, 296] width 32 height 4
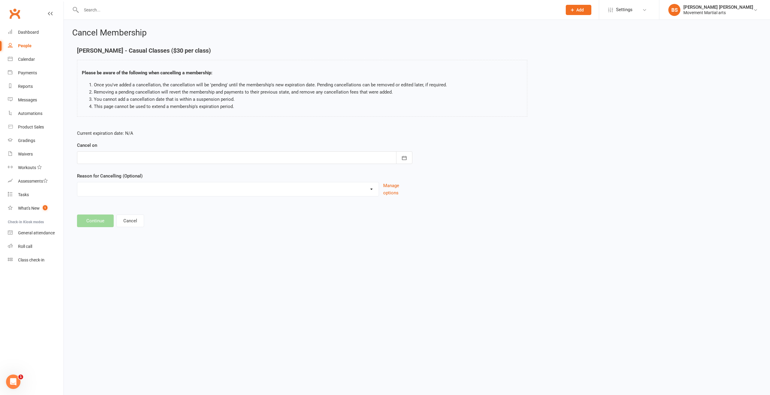
click at [110, 157] on div at bounding box center [244, 157] width 335 height 13
click at [142, 219] on span "17" at bounding box center [141, 218] width 5 height 5
type input "[DATE]"
click at [94, 217] on button "Continue" at bounding box center [95, 221] width 37 height 13
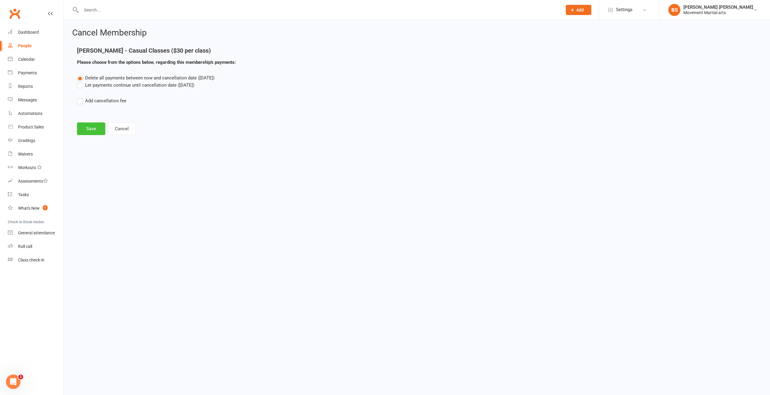
click at [90, 129] on button "Save" at bounding box center [91, 128] width 28 height 13
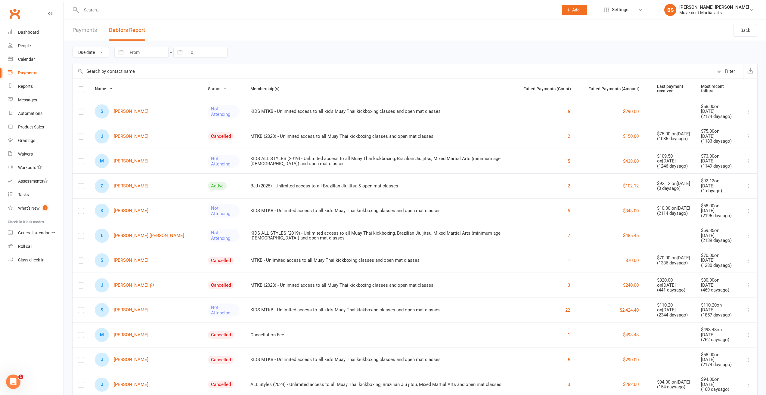
click at [208, 89] on span "Status" at bounding box center [217, 88] width 19 height 5
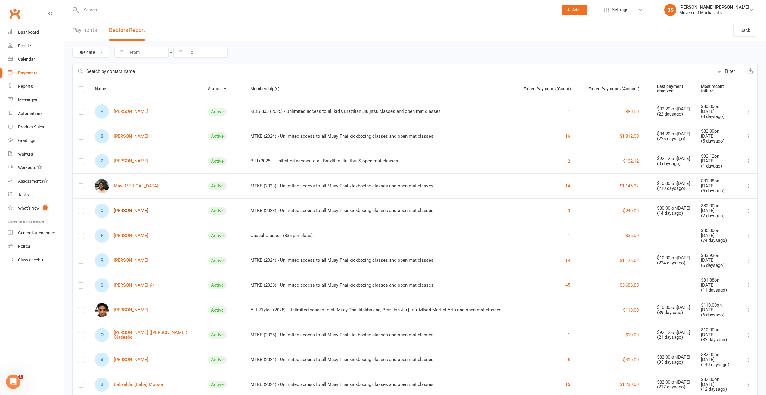
click at [138, 211] on link "C Chantelle Masson" at bounding box center [122, 211] width 54 height 14
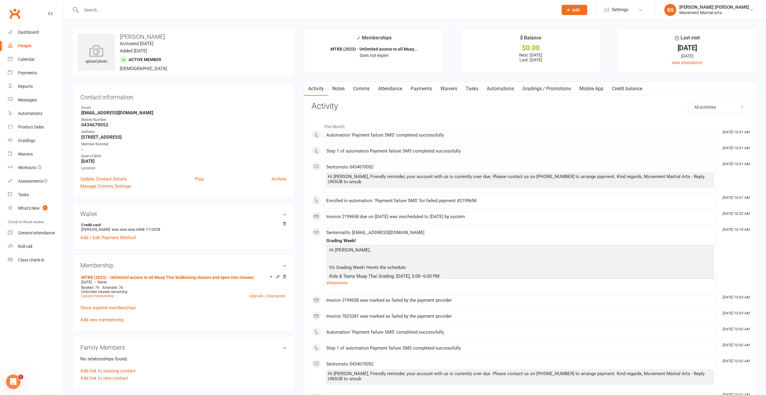
click at [418, 87] on link "Payments" at bounding box center [421, 89] width 30 height 14
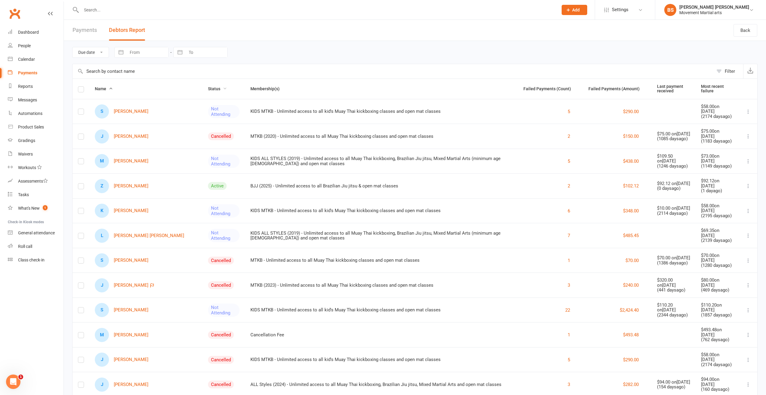
click at [208, 89] on span "Status" at bounding box center [217, 88] width 19 height 5
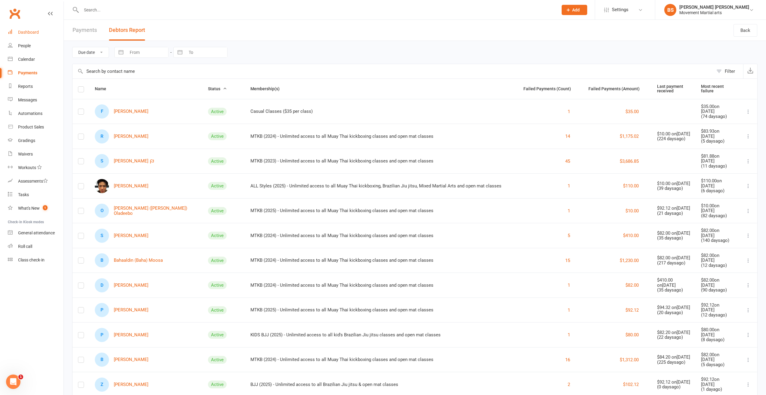
click at [29, 31] on div "Dashboard" at bounding box center [28, 32] width 21 height 5
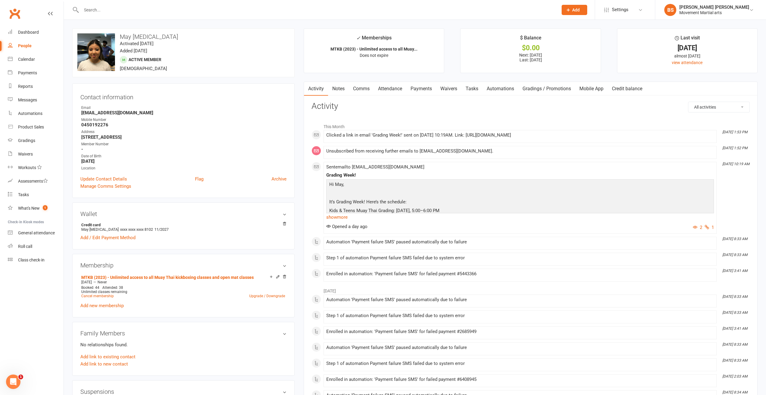
click at [423, 88] on link "Payments" at bounding box center [421, 89] width 30 height 14
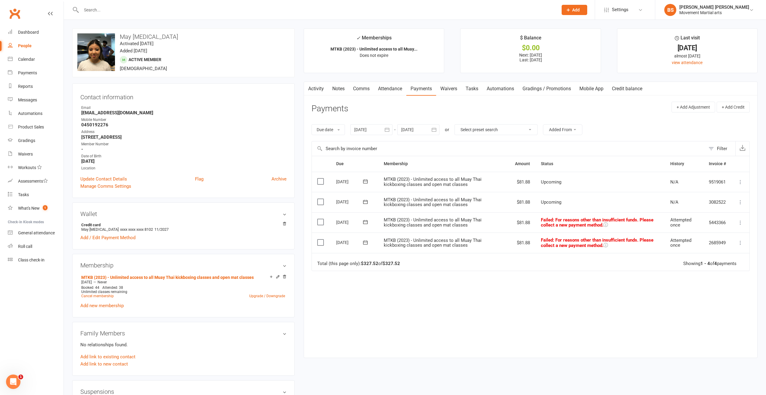
click at [318, 89] on link "Activity" at bounding box center [316, 89] width 24 height 14
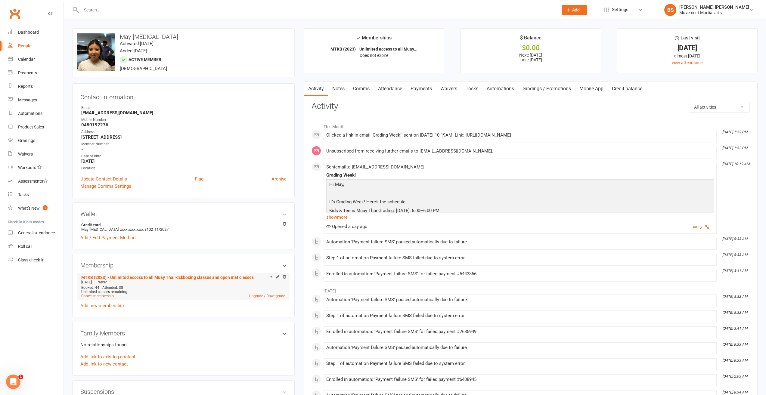
click at [105, 296] on link "Cancel membership" at bounding box center [97, 296] width 32 height 4
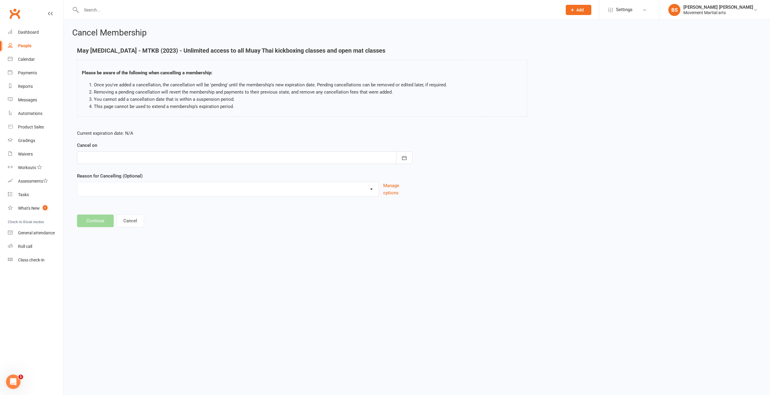
click at [116, 162] on div at bounding box center [244, 157] width 335 height 13
click at [141, 218] on span "17" at bounding box center [141, 218] width 5 height 5
type input "17 Sep 2025"
click at [98, 220] on button "Continue" at bounding box center [95, 221] width 37 height 13
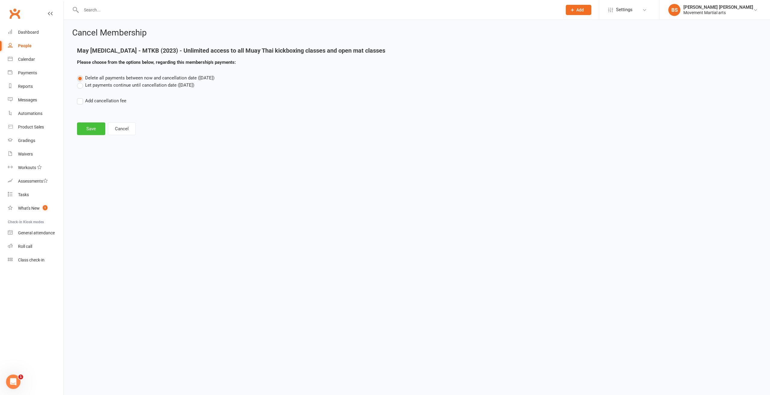
click at [89, 130] on button "Save" at bounding box center [91, 128] width 28 height 13
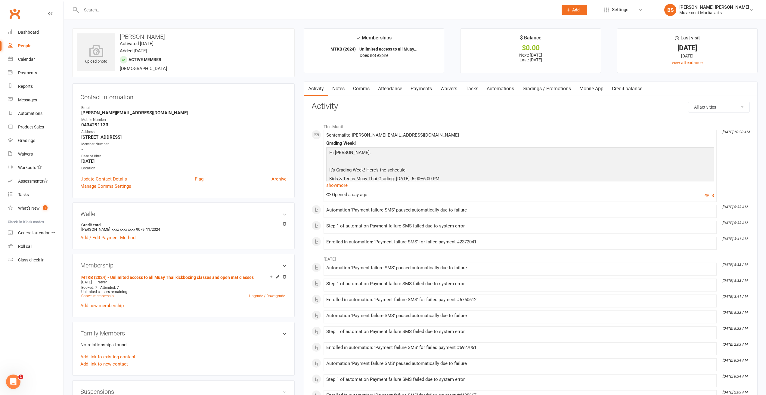
click at [419, 88] on link "Payments" at bounding box center [421, 89] width 30 height 14
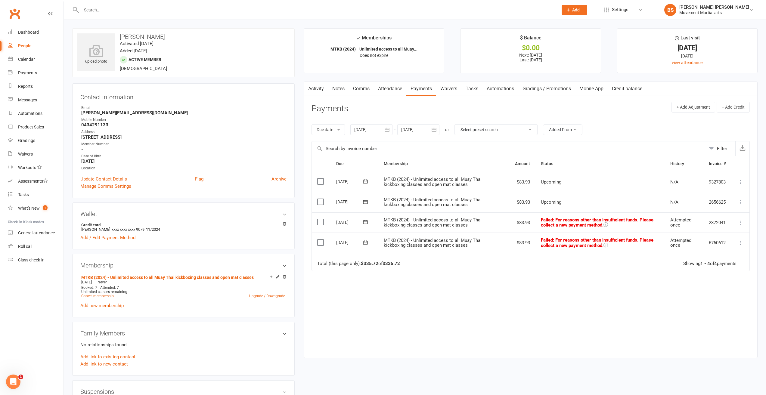
click at [383, 128] on button "button" at bounding box center [386, 129] width 11 height 11
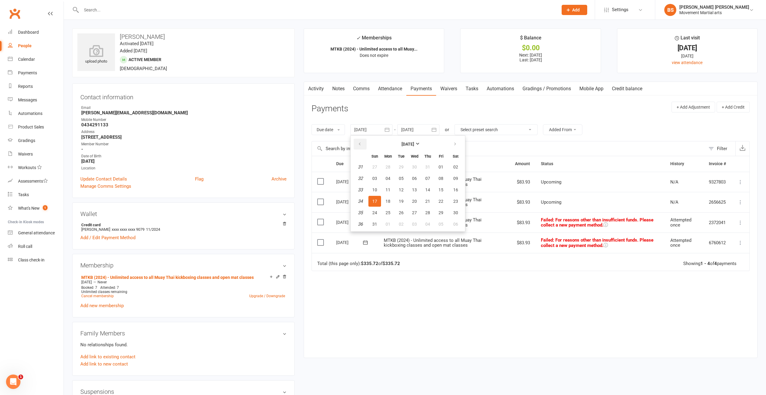
click at [363, 143] on button "button" at bounding box center [359, 144] width 13 height 11
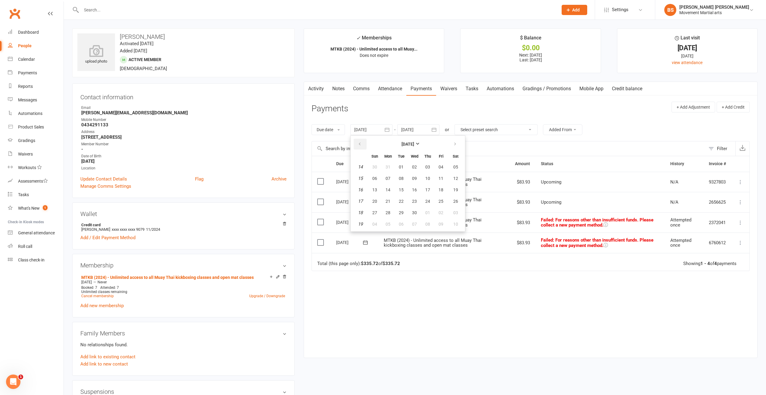
click at [363, 143] on button "button" at bounding box center [359, 144] width 13 height 11
click at [394, 174] on button "03" at bounding box center [387, 178] width 13 height 11
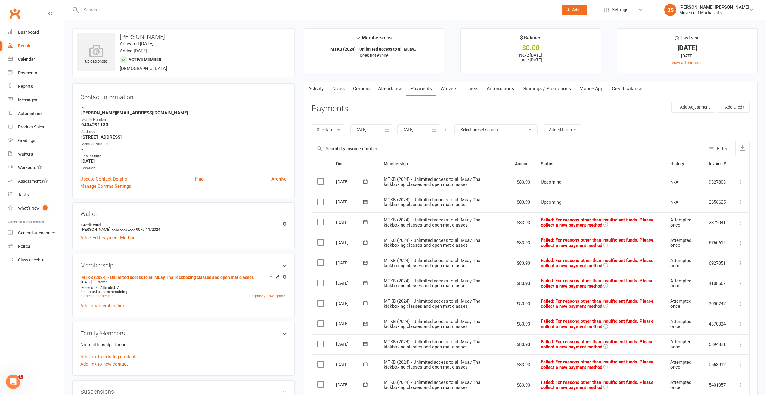
click at [378, 130] on div at bounding box center [371, 129] width 42 height 11
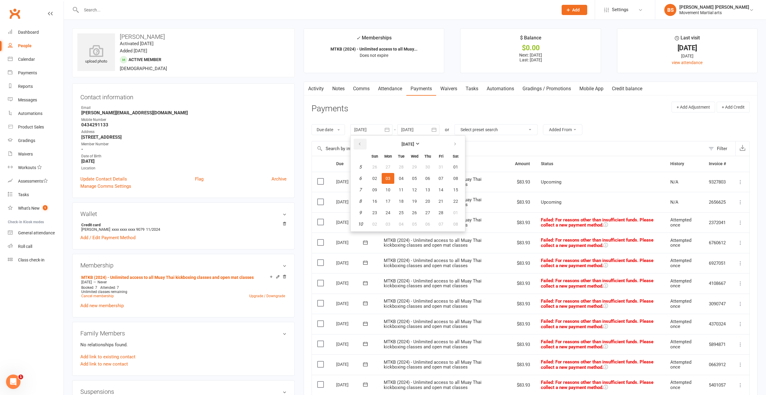
click at [358, 144] on button "button" at bounding box center [359, 144] width 13 height 11
click at [358, 143] on button "button" at bounding box center [359, 144] width 13 height 11
click at [390, 171] on button "28" at bounding box center [387, 167] width 13 height 11
type input "[DATE]"
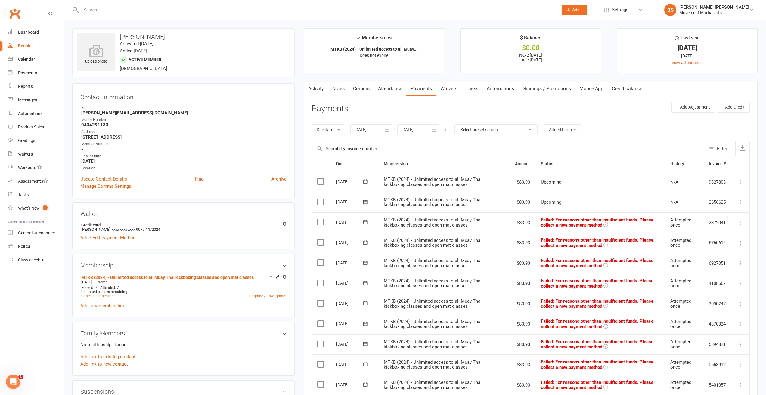
drag, startPoint x: 158, startPoint y: 36, endPoint x: 119, endPoint y: 38, distance: 39.1
click at [119, 38] on h3 "[PERSON_NAME]" at bounding box center [183, 36] width 212 height 7
copy h3 "[PERSON_NAME]"
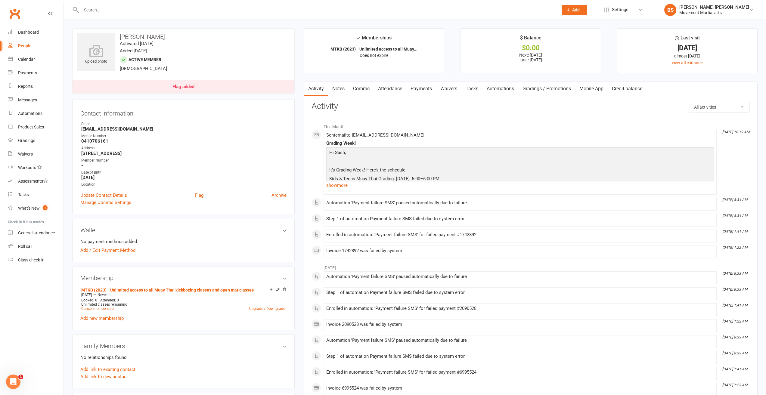
click at [418, 88] on link "Payments" at bounding box center [421, 89] width 30 height 14
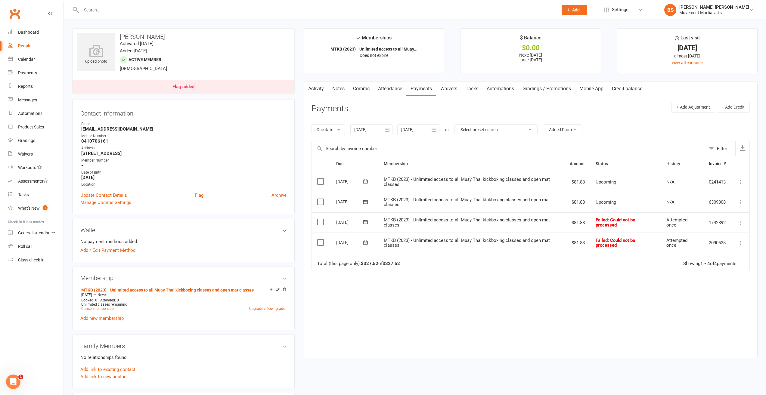
click at [371, 131] on div at bounding box center [371, 129] width 42 height 11
click at [366, 146] on button "button" at bounding box center [359, 144] width 13 height 11
click at [366, 145] on button "button" at bounding box center [359, 144] width 13 height 11
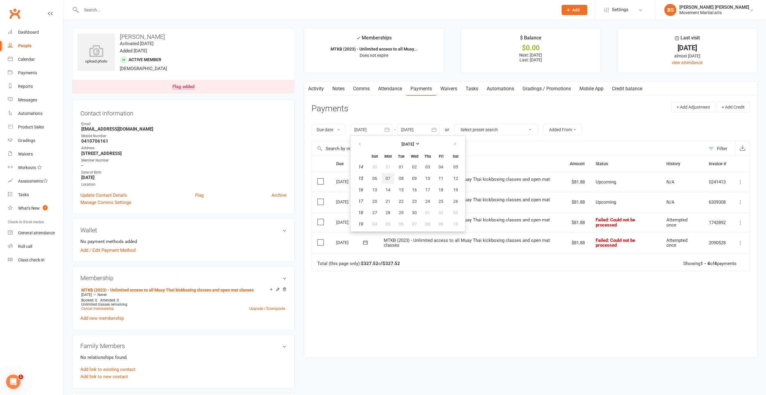
click at [387, 181] on button "07" at bounding box center [387, 178] width 13 height 11
type input "07 Apr 2025"
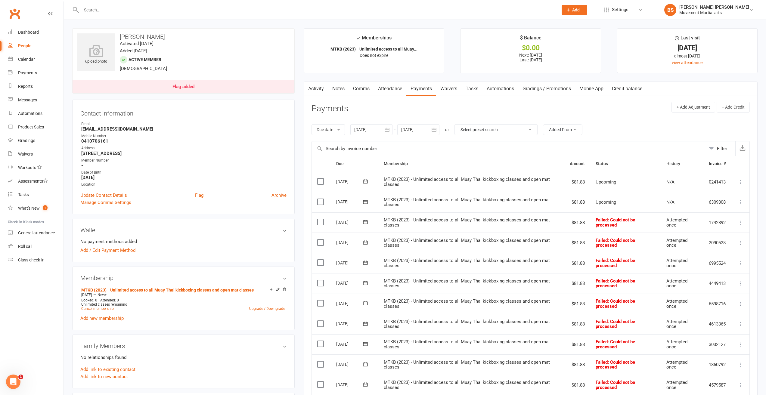
drag, startPoint x: 159, startPoint y: 37, endPoint x: 120, endPoint y: 41, distance: 39.3
click at [120, 40] on div "upload photo Sash Petrovic Activated 27 November, 2023 Added 27 November, 2023 …" at bounding box center [183, 60] width 222 height 65
copy h3
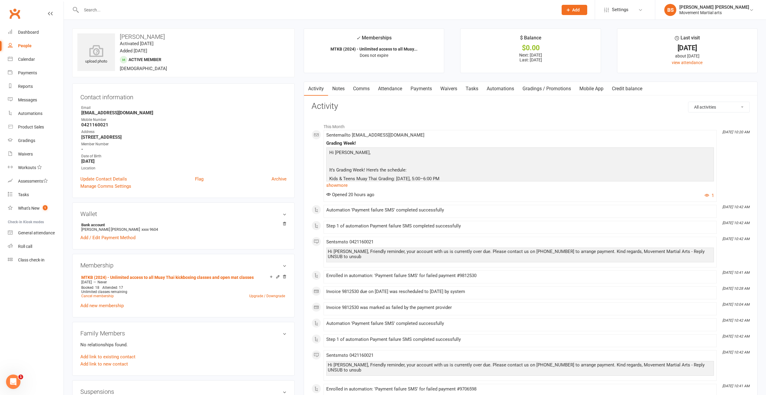
click at [424, 87] on link "Payments" at bounding box center [421, 89] width 30 height 14
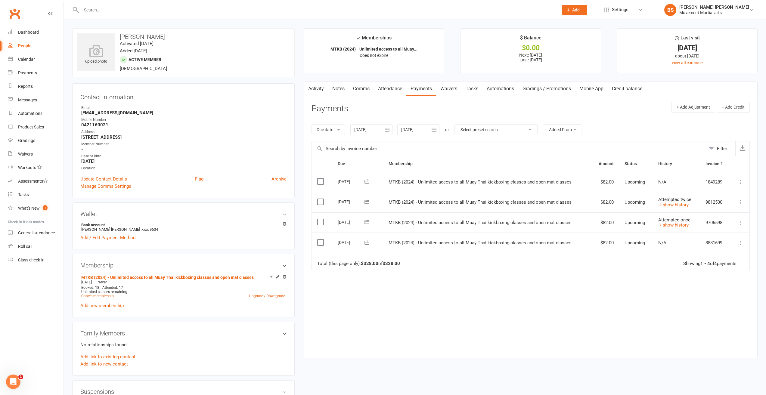
click at [380, 133] on div at bounding box center [371, 129] width 42 height 11
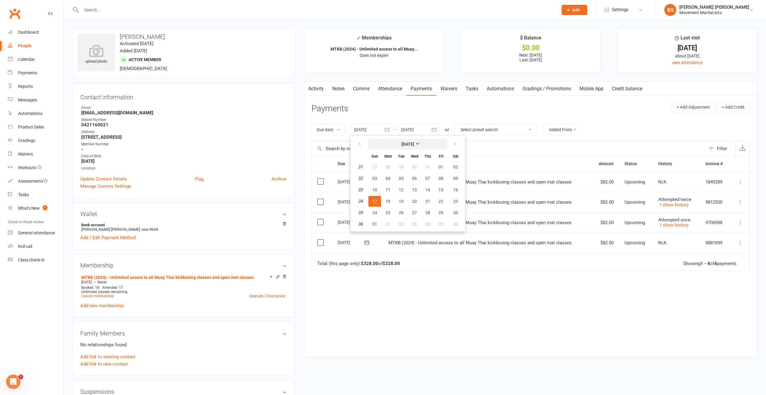
click at [379, 147] on button "[DATE]" at bounding box center [407, 144] width 79 height 11
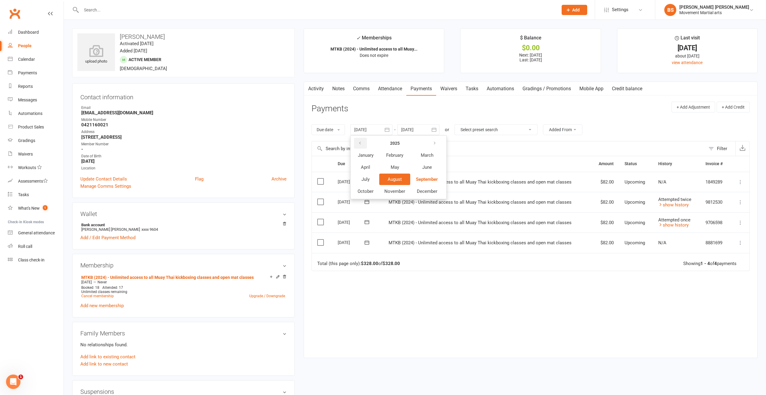
click at [355, 145] on button "button" at bounding box center [360, 143] width 13 height 11
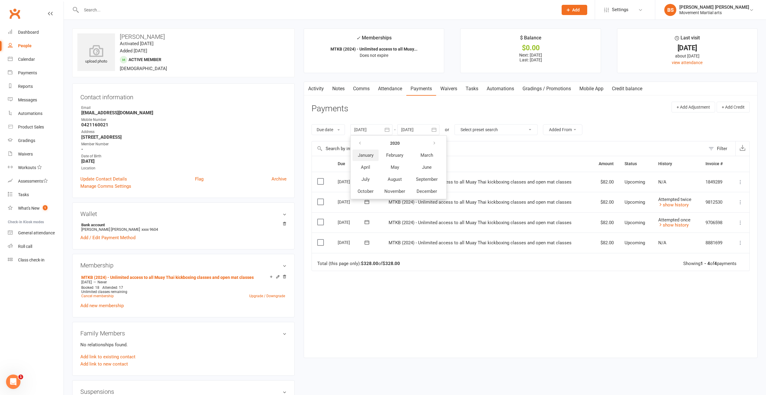
click at [365, 155] on span "January" at bounding box center [366, 155] width 16 height 5
click at [384, 177] on button "06" at bounding box center [387, 178] width 13 height 11
type input "06 Jan 2020"
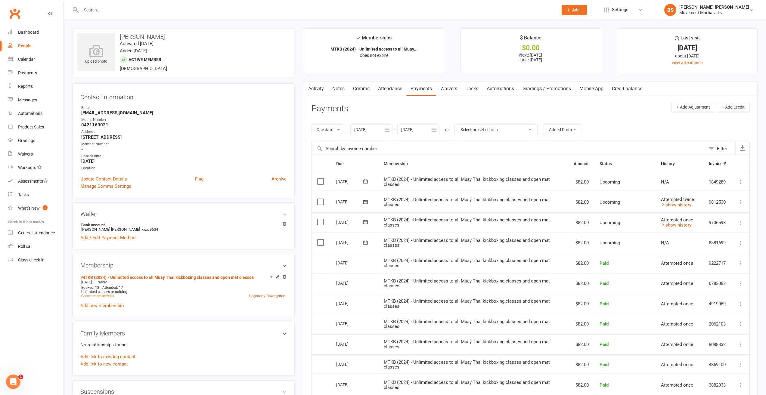
click at [215, 108] on div "Email" at bounding box center [183, 108] width 205 height 6
click at [205, 48] on div "upload photo Sassan Aryan Activated 22 July, 2024 Added 22 July, 2024 Active me…" at bounding box center [183, 52] width 222 height 49
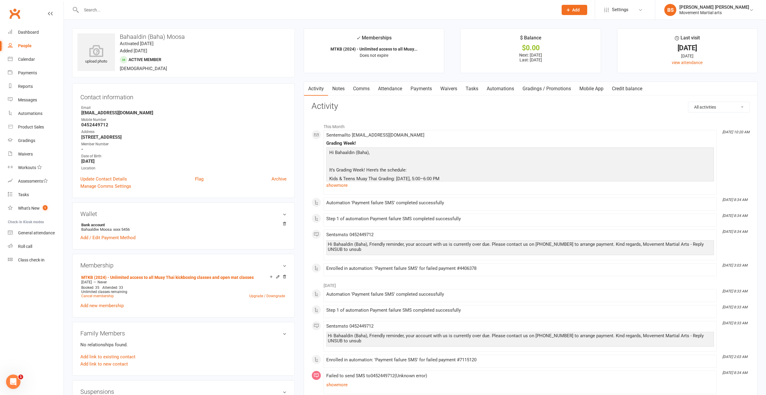
click at [423, 89] on link "Payments" at bounding box center [421, 89] width 30 height 14
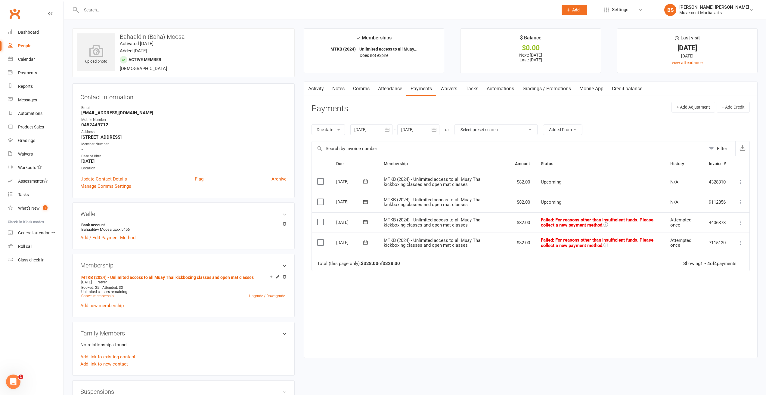
click at [376, 128] on div at bounding box center [371, 129] width 42 height 11
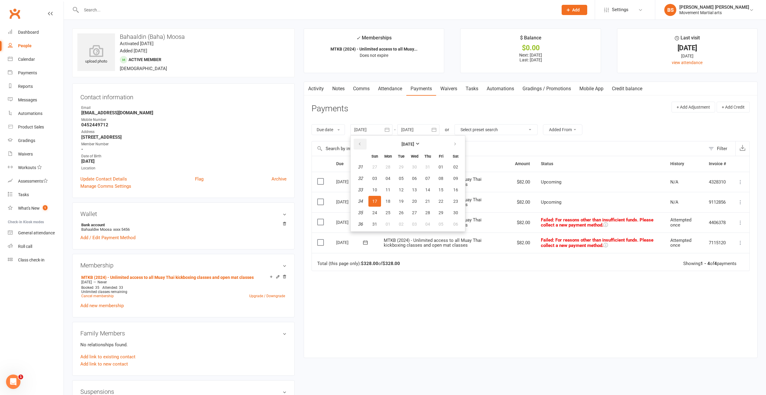
click at [364, 146] on button "button" at bounding box center [359, 144] width 13 height 11
click at [363, 146] on button "button" at bounding box center [359, 144] width 13 height 11
click at [387, 169] on span "31" at bounding box center [387, 167] width 5 height 5
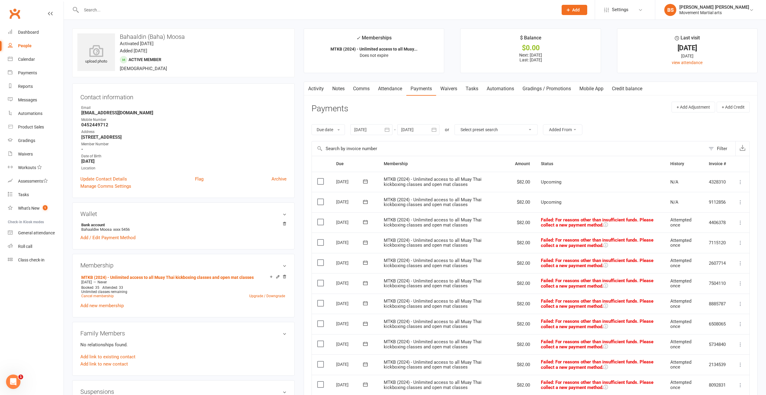
click at [382, 133] on button "button" at bounding box center [386, 129] width 11 height 11
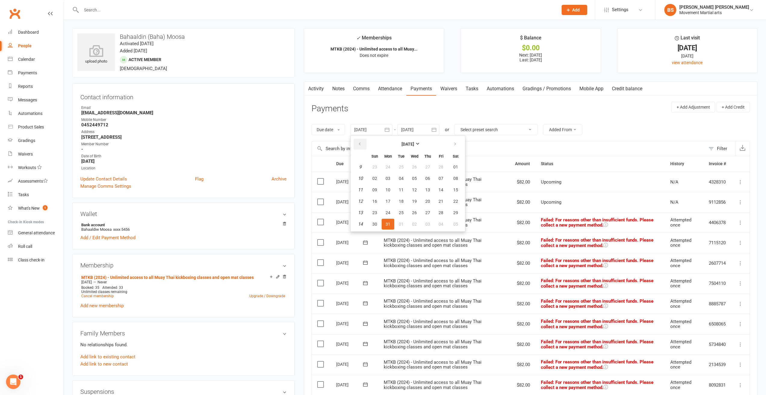
click at [360, 147] on icon "button" at bounding box center [359, 144] width 4 height 5
click at [401, 190] on span "17" at bounding box center [401, 189] width 5 height 5
type input "17 Dec 2024"
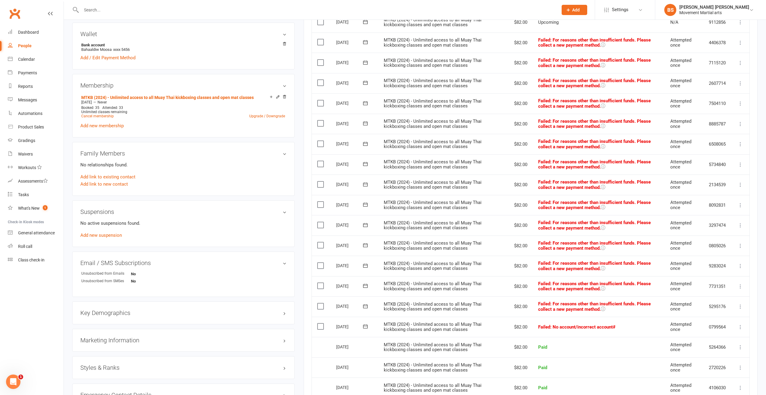
scroll to position [181, 0]
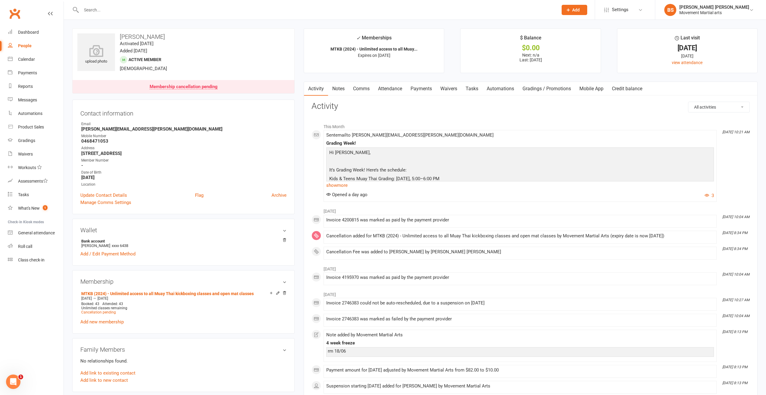
click at [420, 90] on link "Payments" at bounding box center [421, 89] width 30 height 14
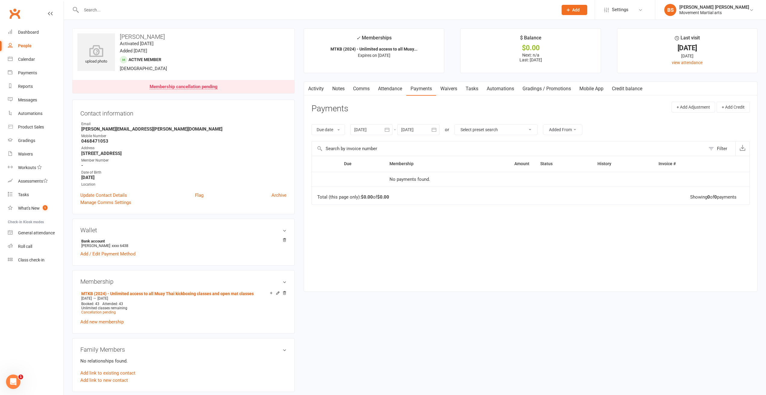
click at [363, 135] on div at bounding box center [371, 129] width 42 height 11
click at [378, 146] on button "[DATE]" at bounding box center [407, 144] width 79 height 11
click at [362, 143] on icon "button" at bounding box center [360, 143] width 4 height 5
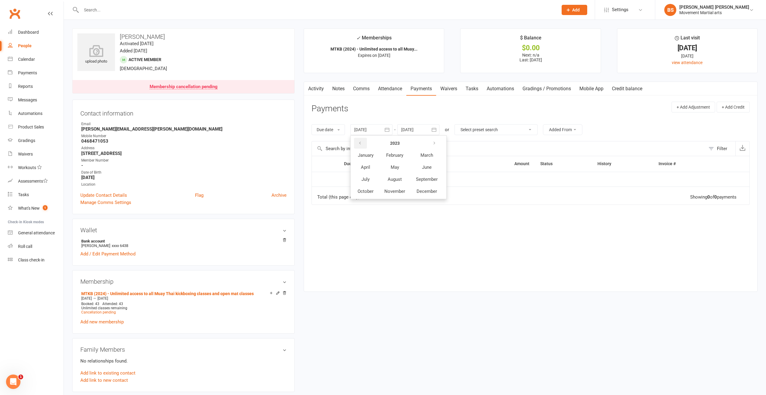
click at [362, 143] on icon "button" at bounding box center [360, 143] width 4 height 5
click at [375, 160] on button "January" at bounding box center [365, 155] width 26 height 11
click at [390, 172] on button "31" at bounding box center [387, 167] width 13 height 11
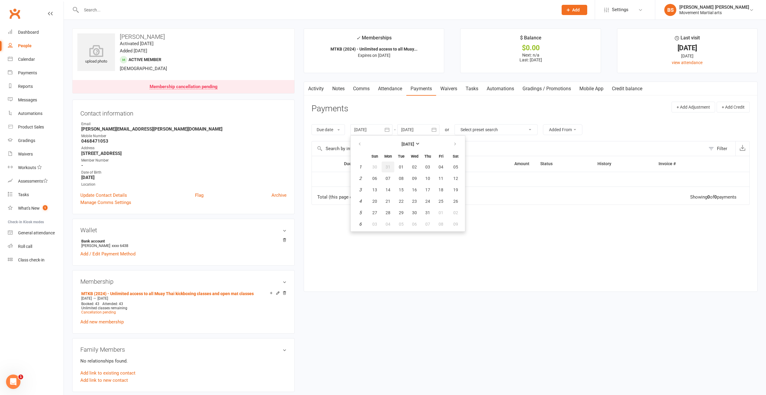
type input "[DATE]"
